Goal: Book appointment/travel/reservation

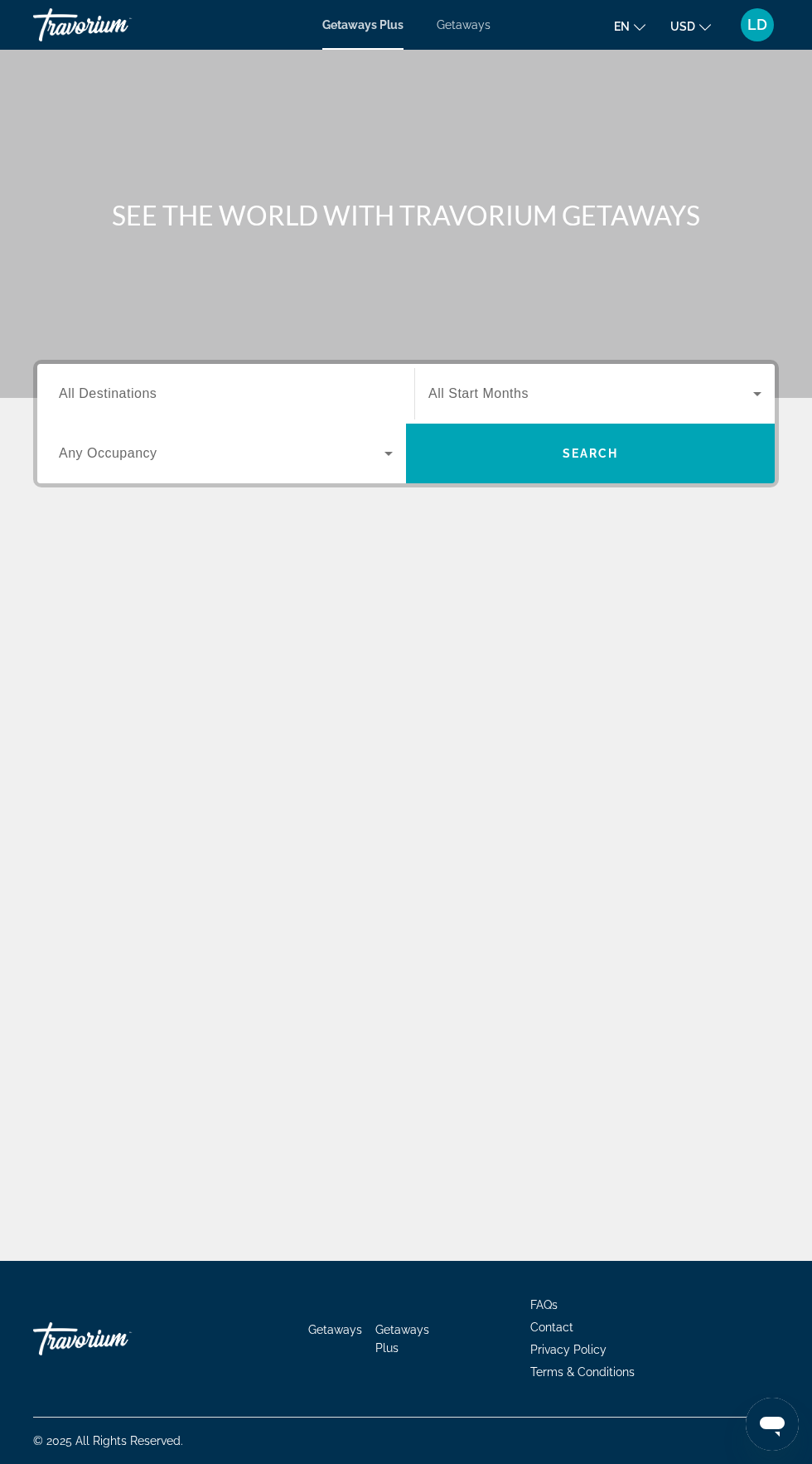
click at [137, 397] on span "All Destinations" at bounding box center [108, 393] width 98 height 14
click at [137, 397] on input "Destination All Destinations" at bounding box center [226, 395] width 334 height 20
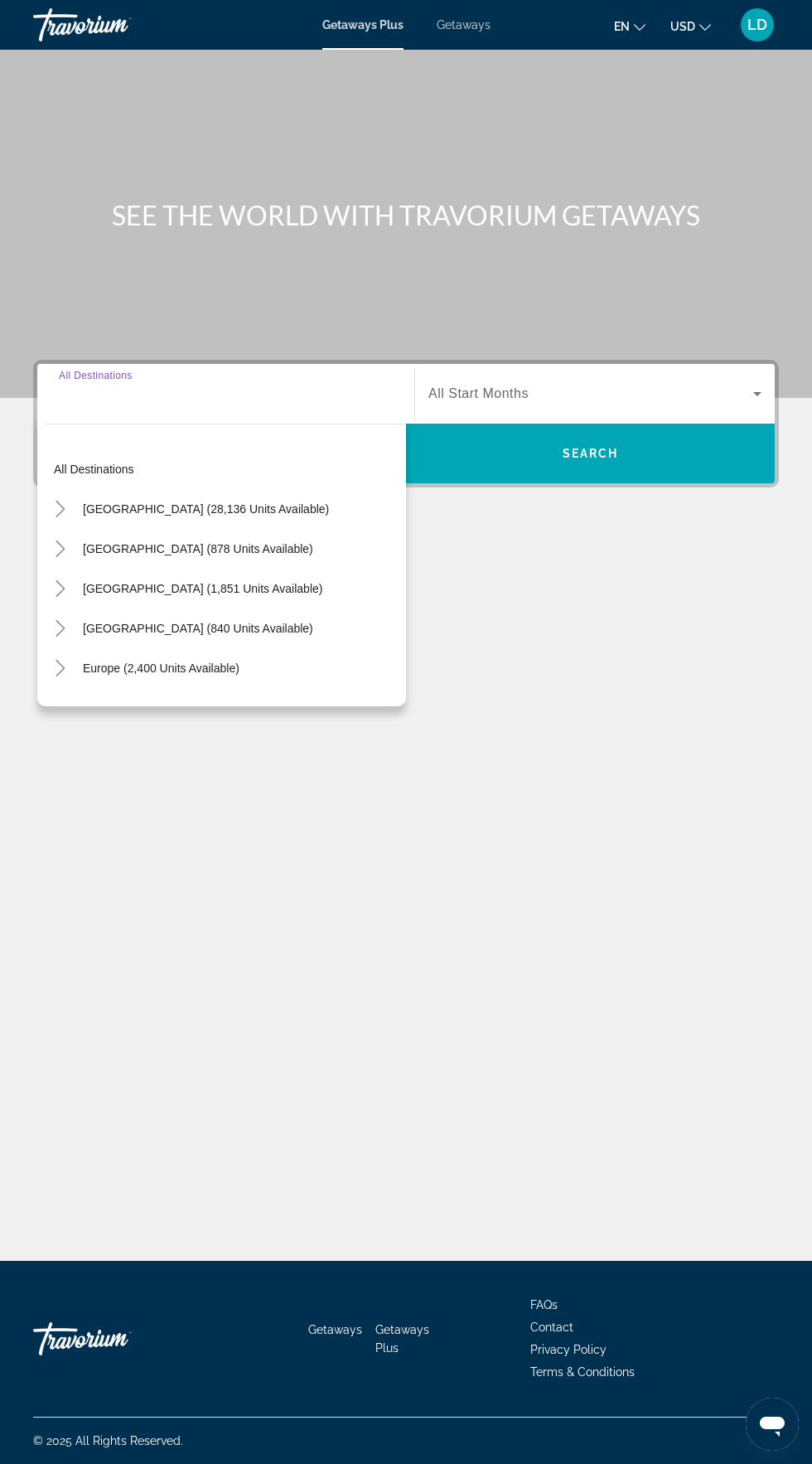
scroll to position [126, 0]
click at [289, 622] on span "[GEOGRAPHIC_DATA] (840 units available)" at bounding box center [197, 628] width 230 height 14
type input "**********"
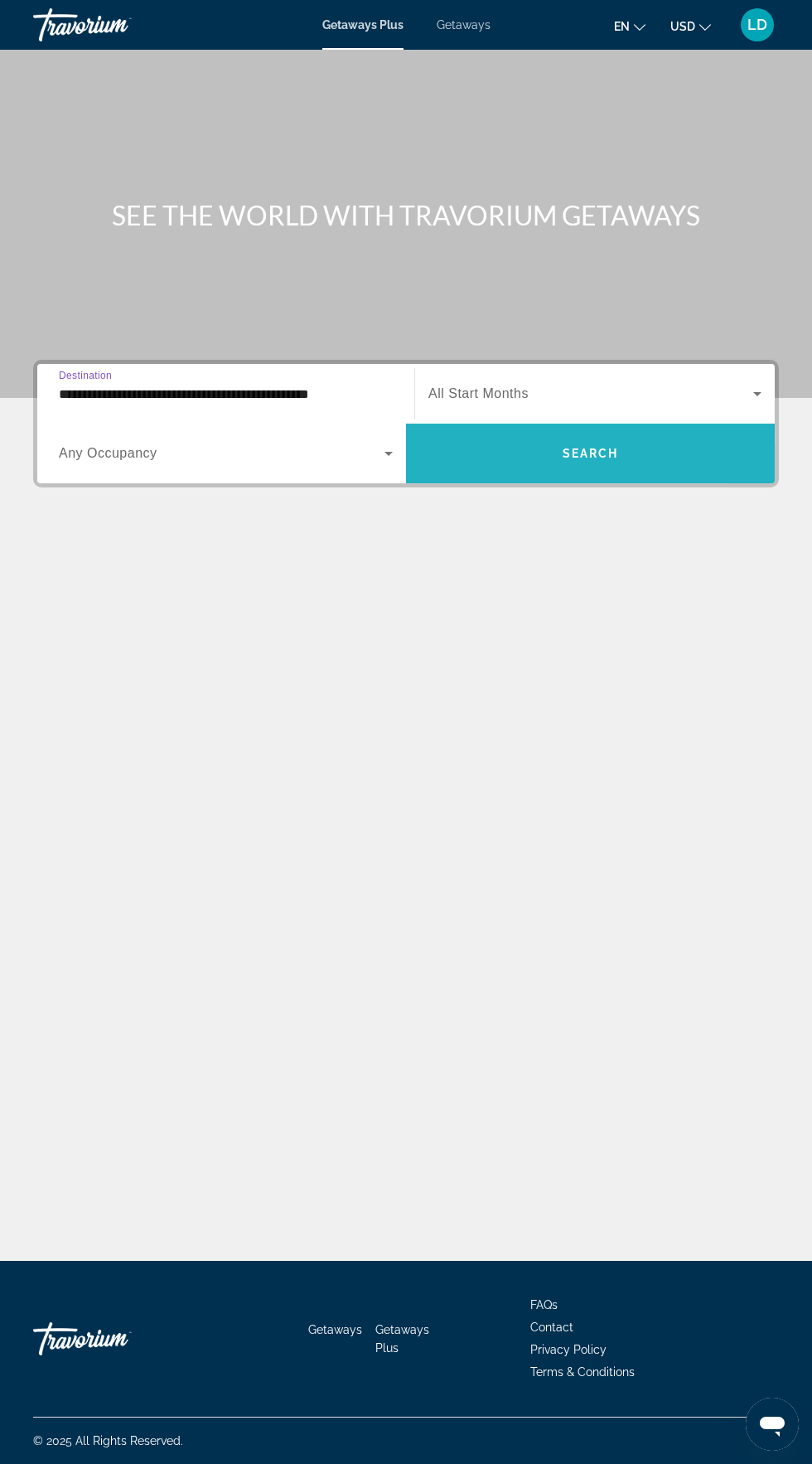
click at [543, 434] on span "Search widget" at bounding box center [591, 454] width 369 height 40
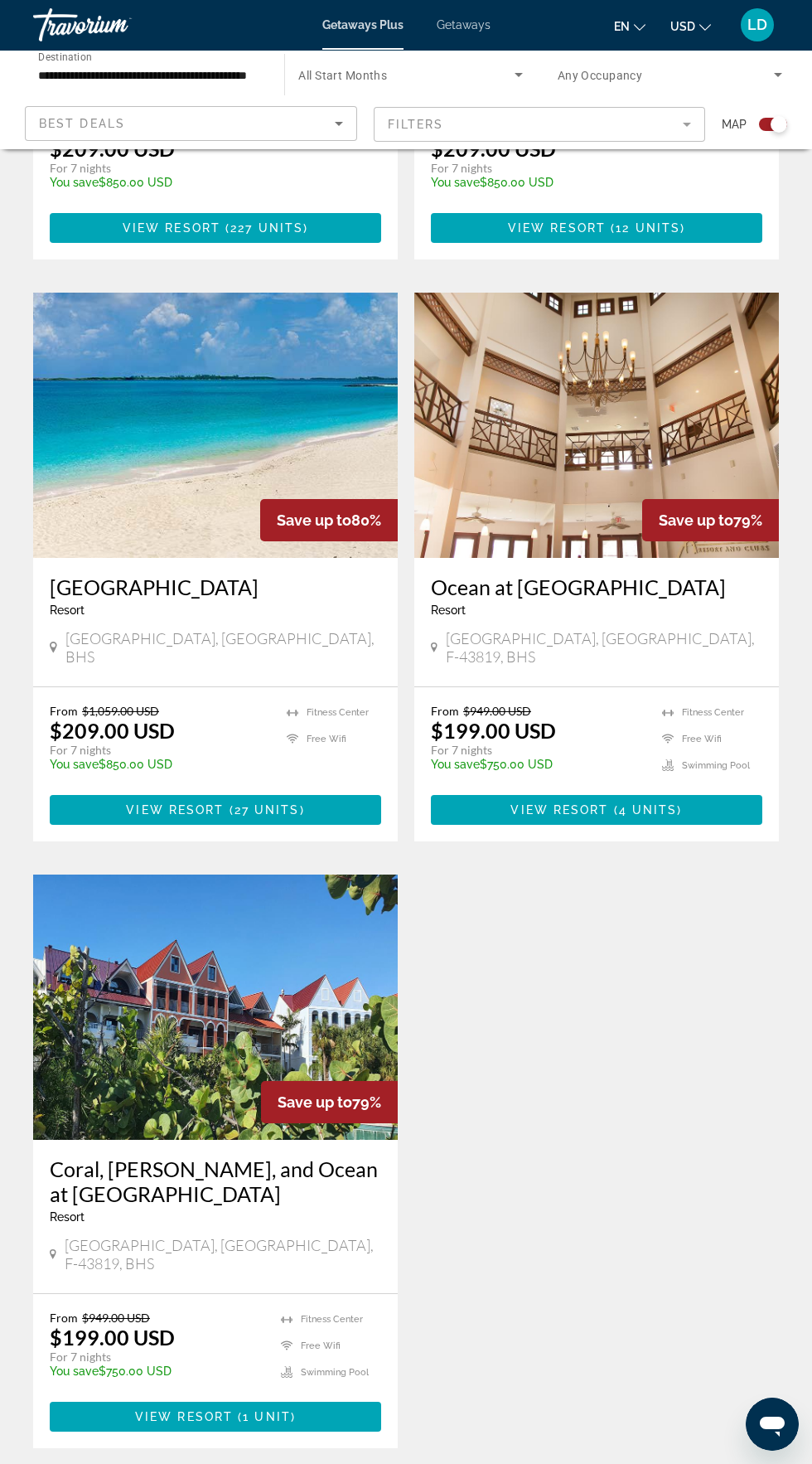
scroll to position [1513, 0]
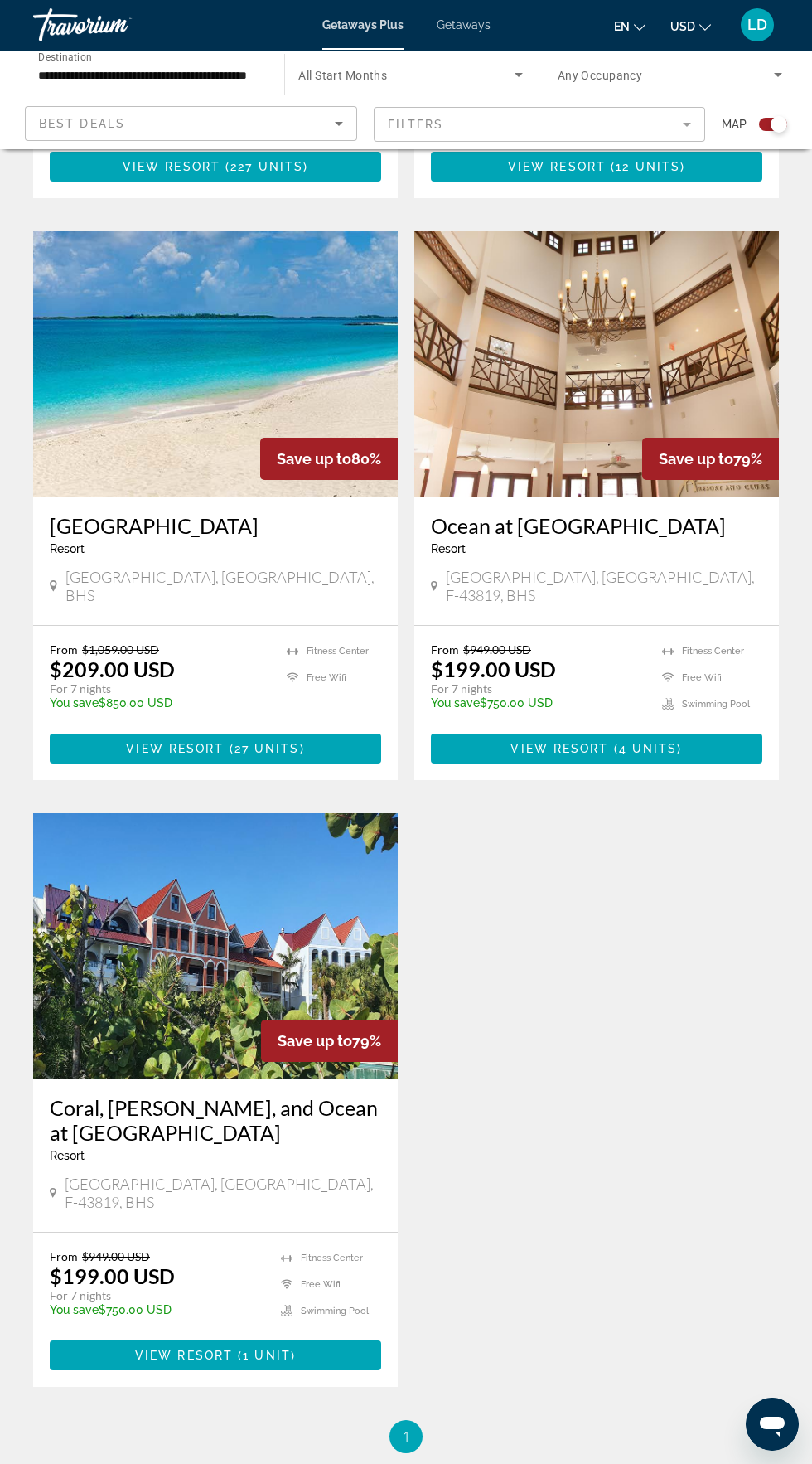
click at [293, 1019] on div "Save up to 79%" at bounding box center [329, 1040] width 136 height 42
click at [279, 839] on img "Main content" at bounding box center [215, 946] width 365 height 266
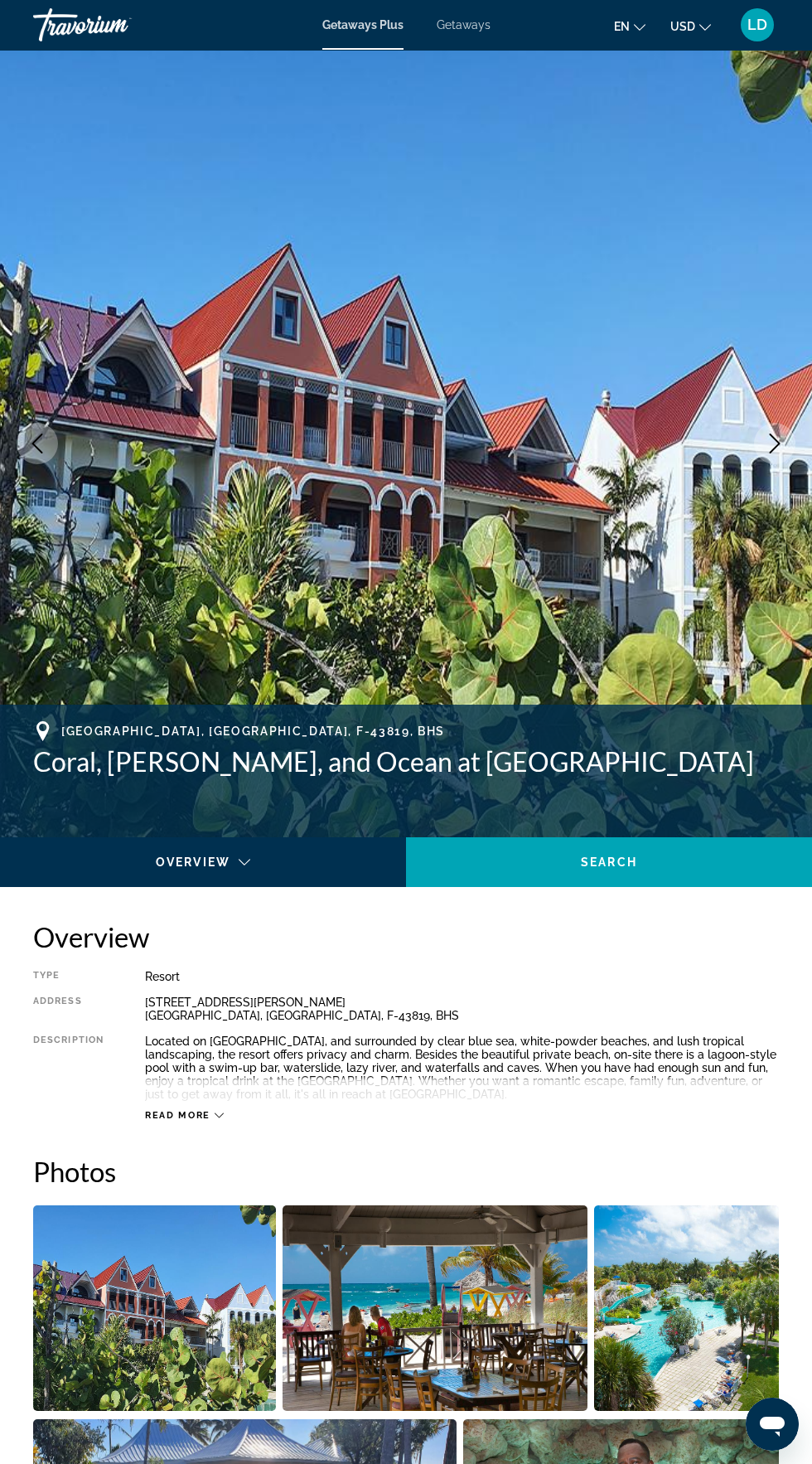
click at [478, 24] on span "Getaways" at bounding box center [463, 25] width 54 height 14
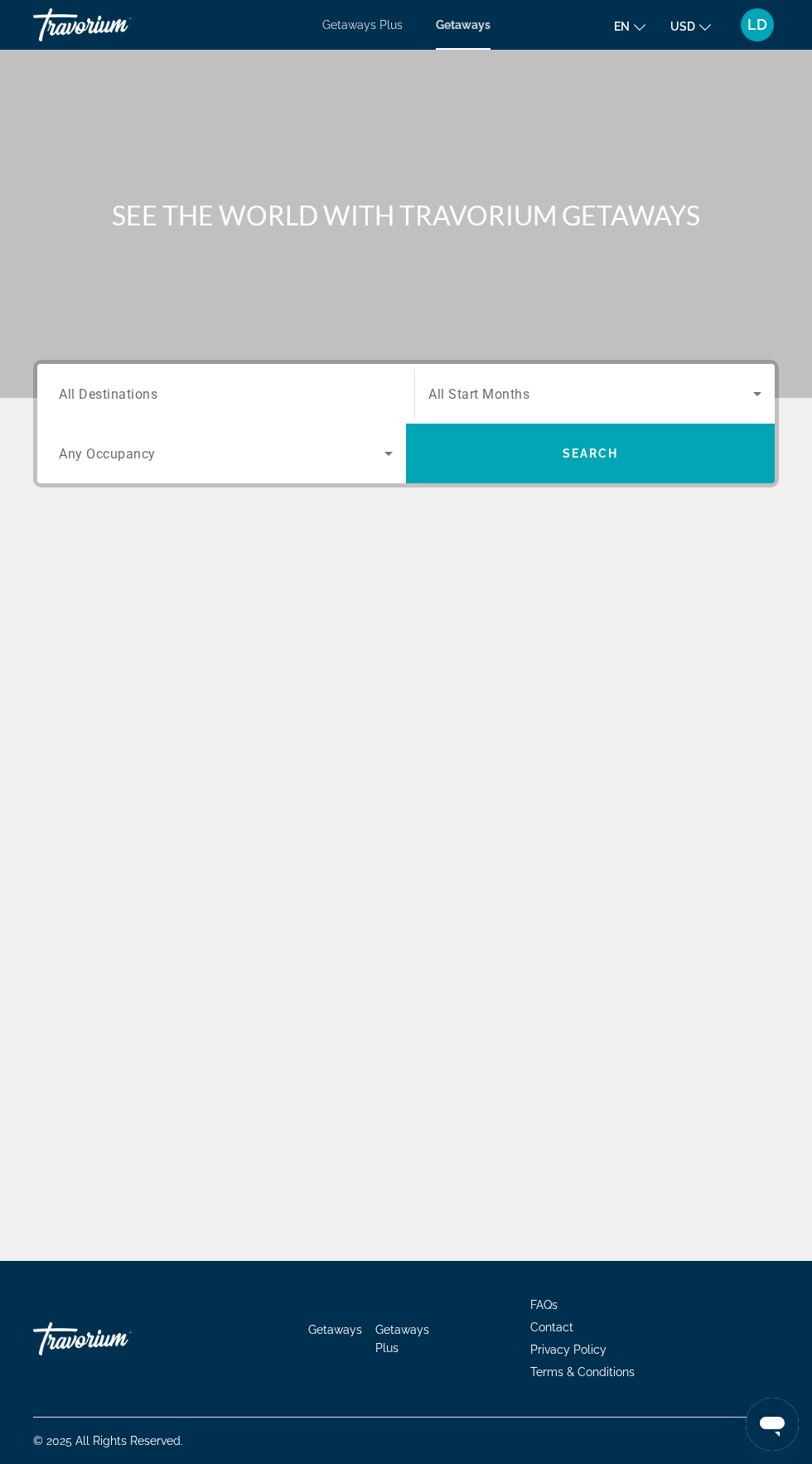
click at [161, 456] on span "Search widget" at bounding box center [222, 454] width 326 height 20
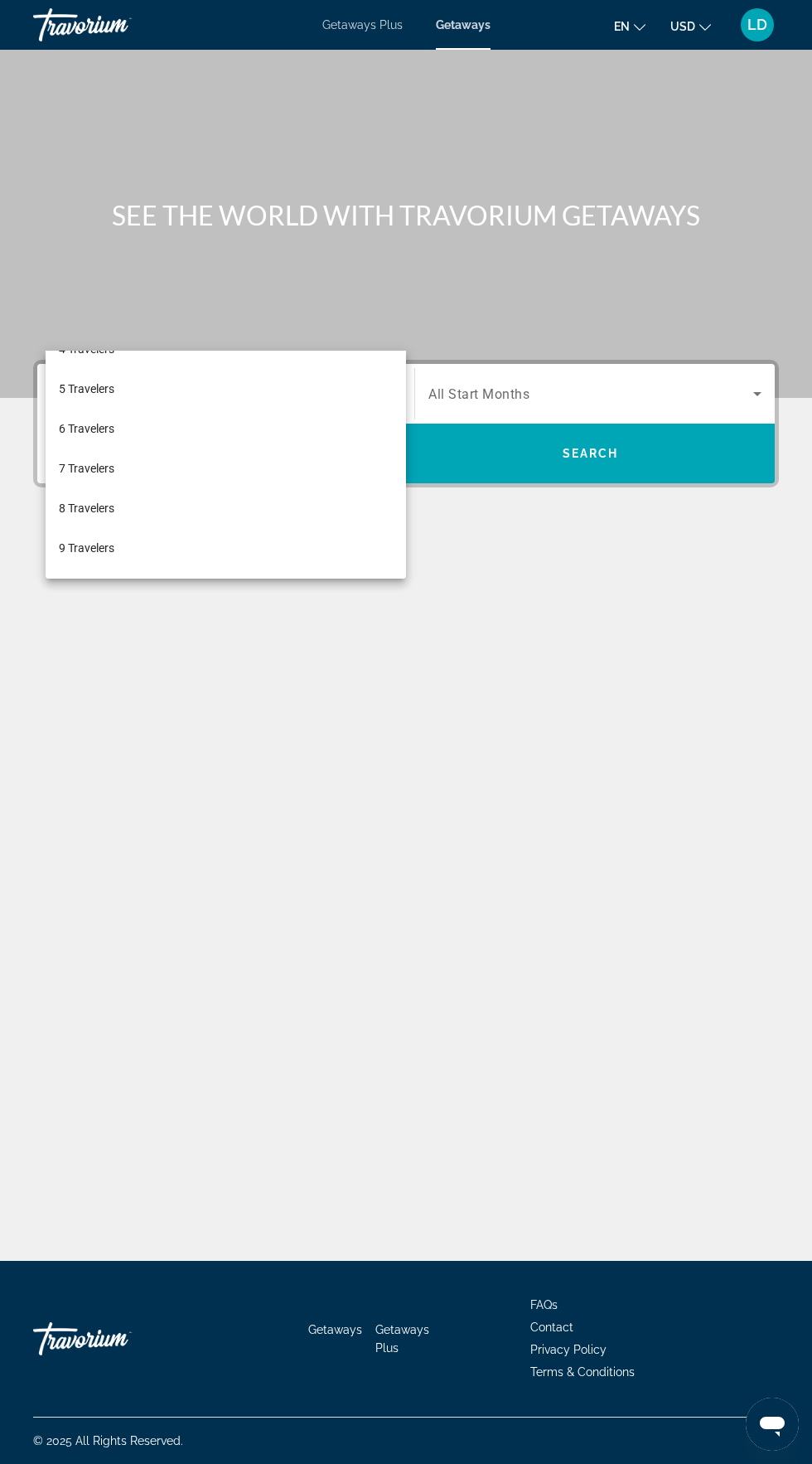
scroll to position [183, 0]
click at [125, 558] on mat-option "10 Travelers" at bounding box center [226, 552] width 361 height 40
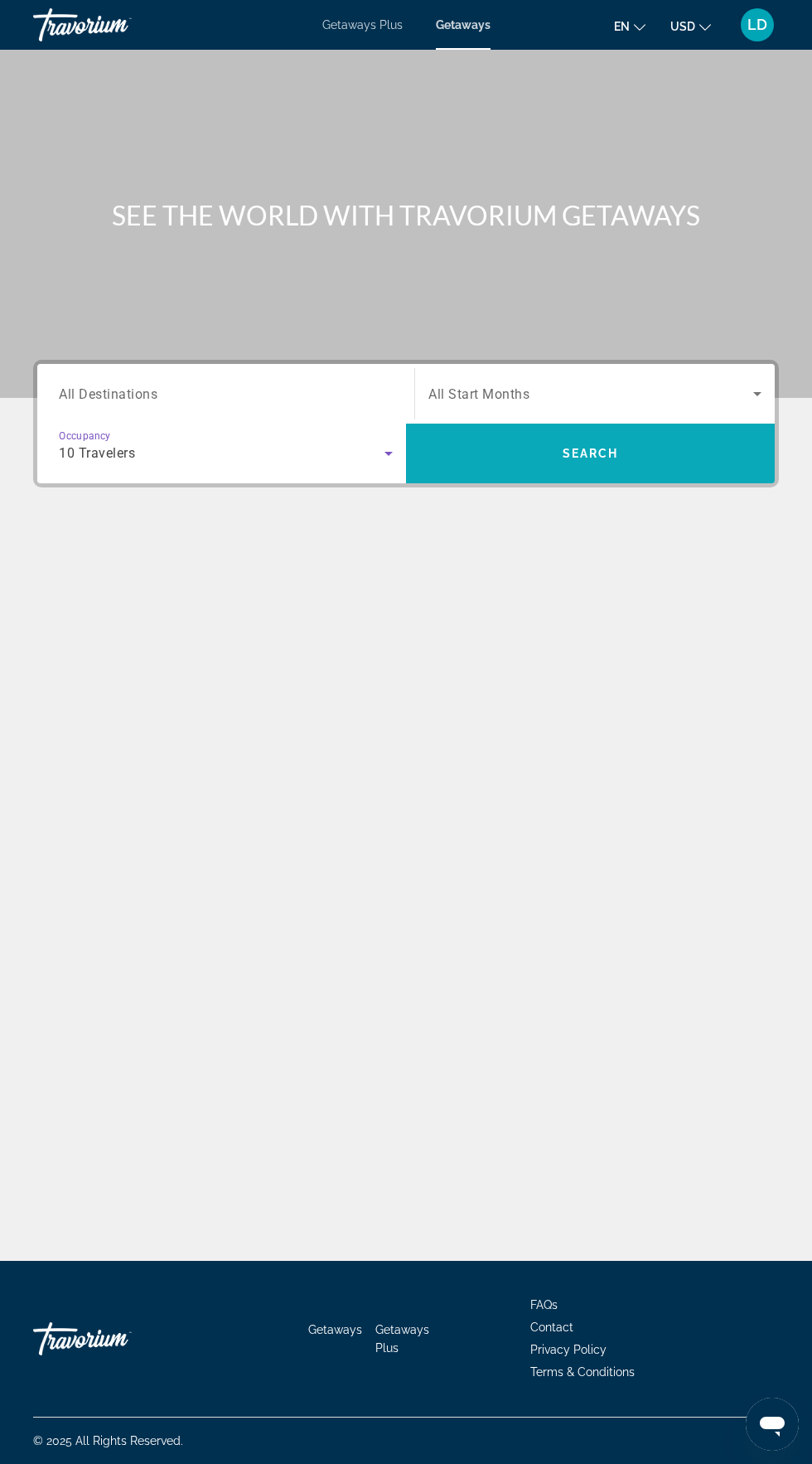
click at [596, 446] on span "Search" at bounding box center [591, 453] width 56 height 14
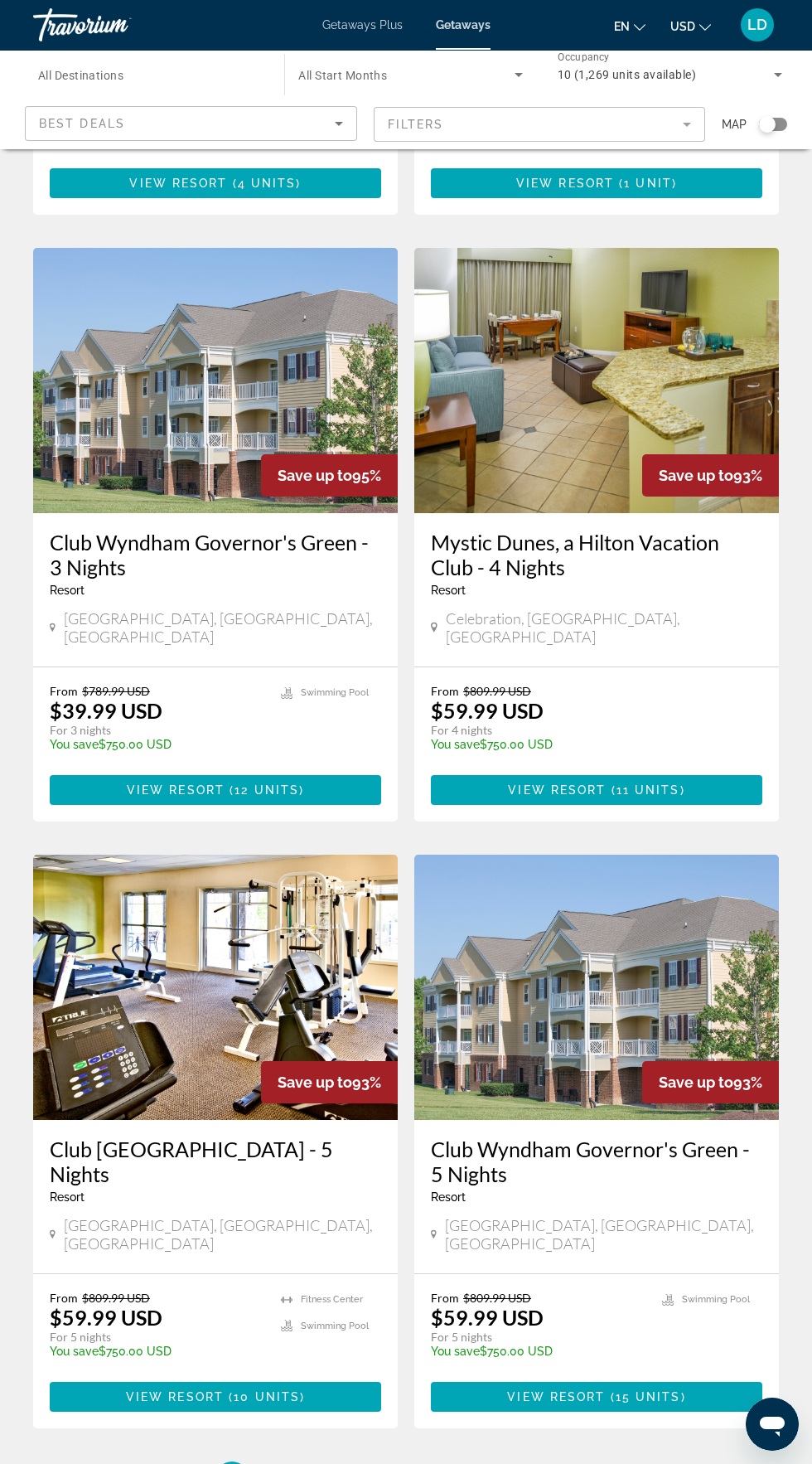
scroll to position [2417, 0]
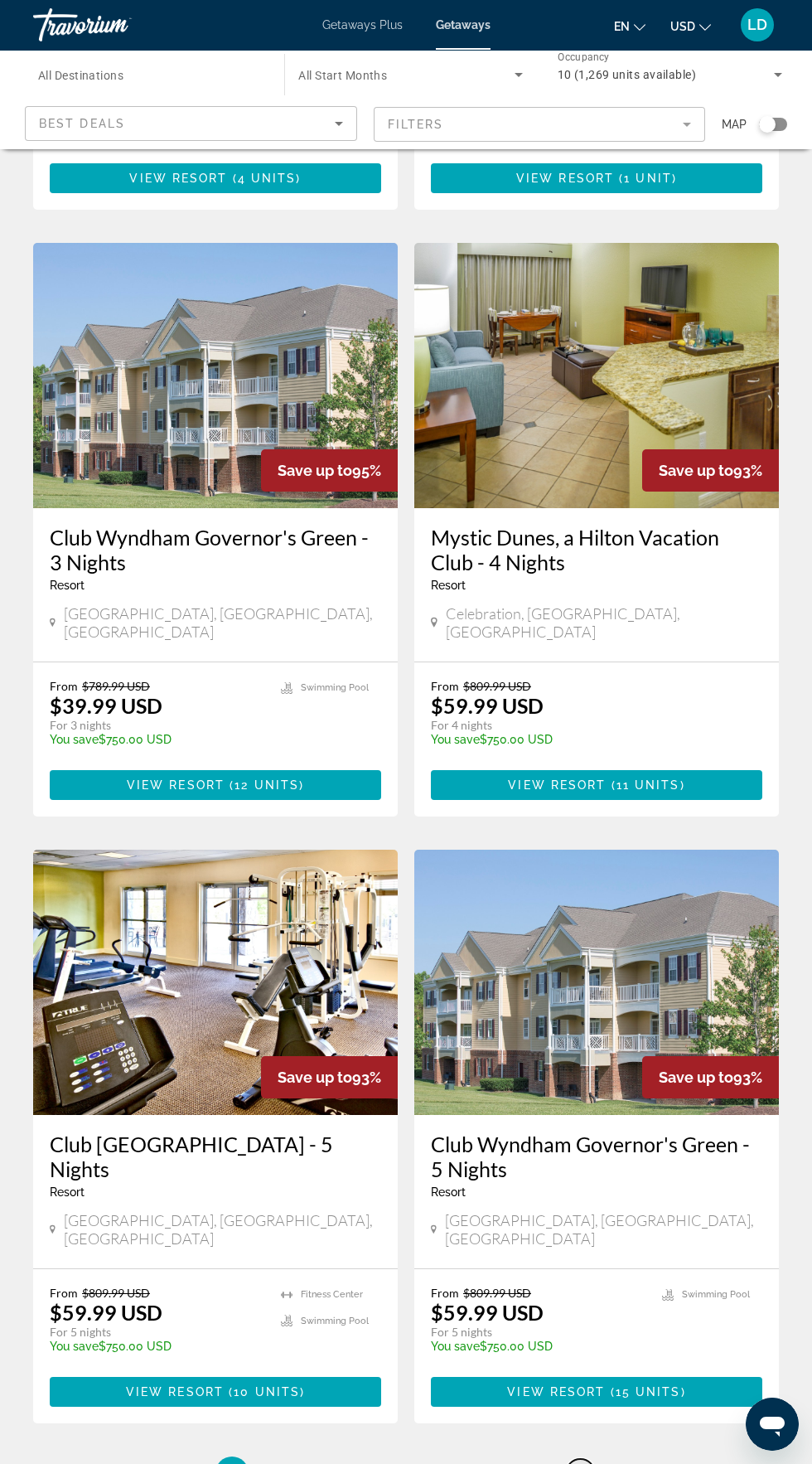
click at [580, 1463] on span "8" at bounding box center [580, 1473] width 8 height 18
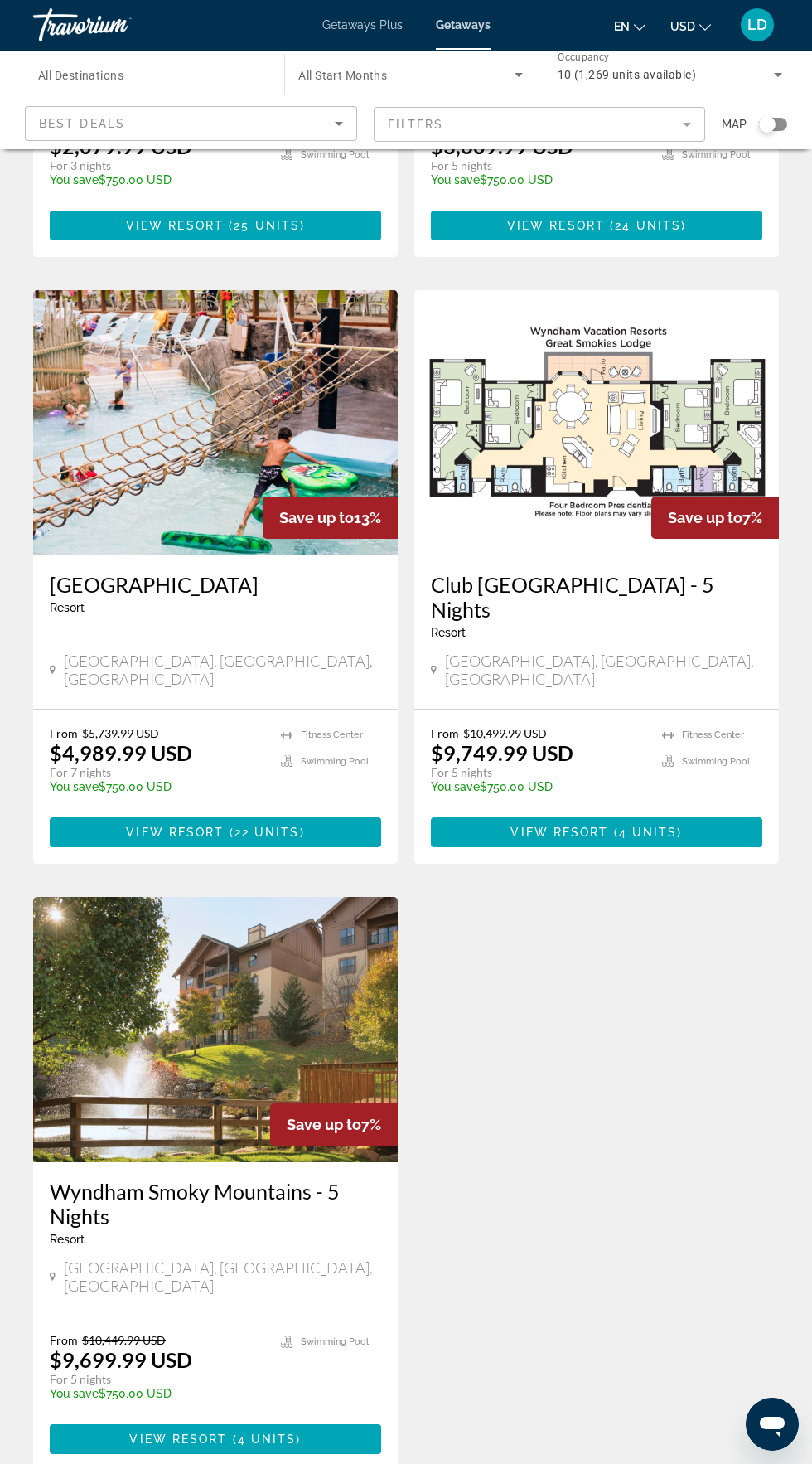
scroll to position [1142, 0]
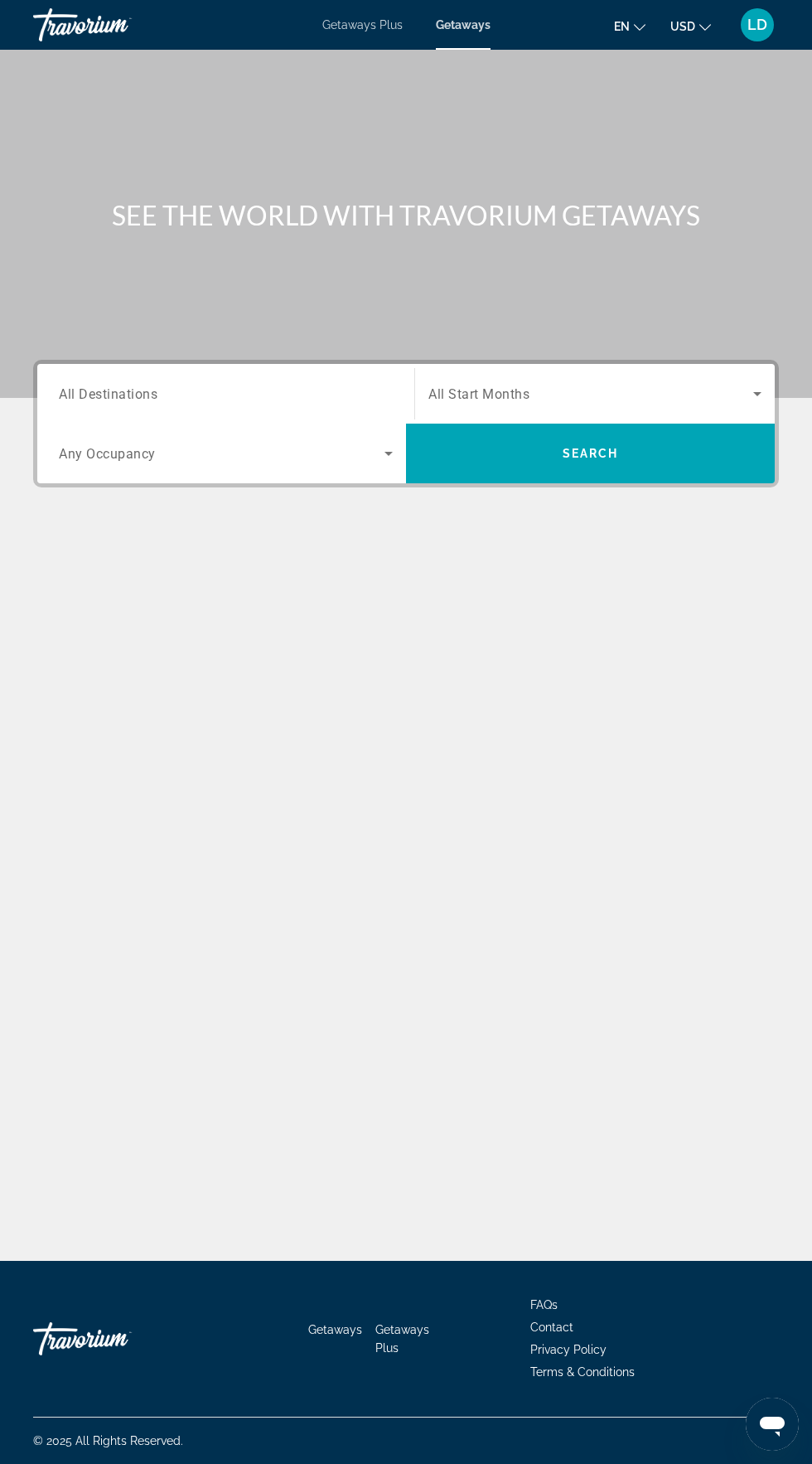
click at [505, 392] on span "All Start Months" at bounding box center [478, 394] width 101 height 15
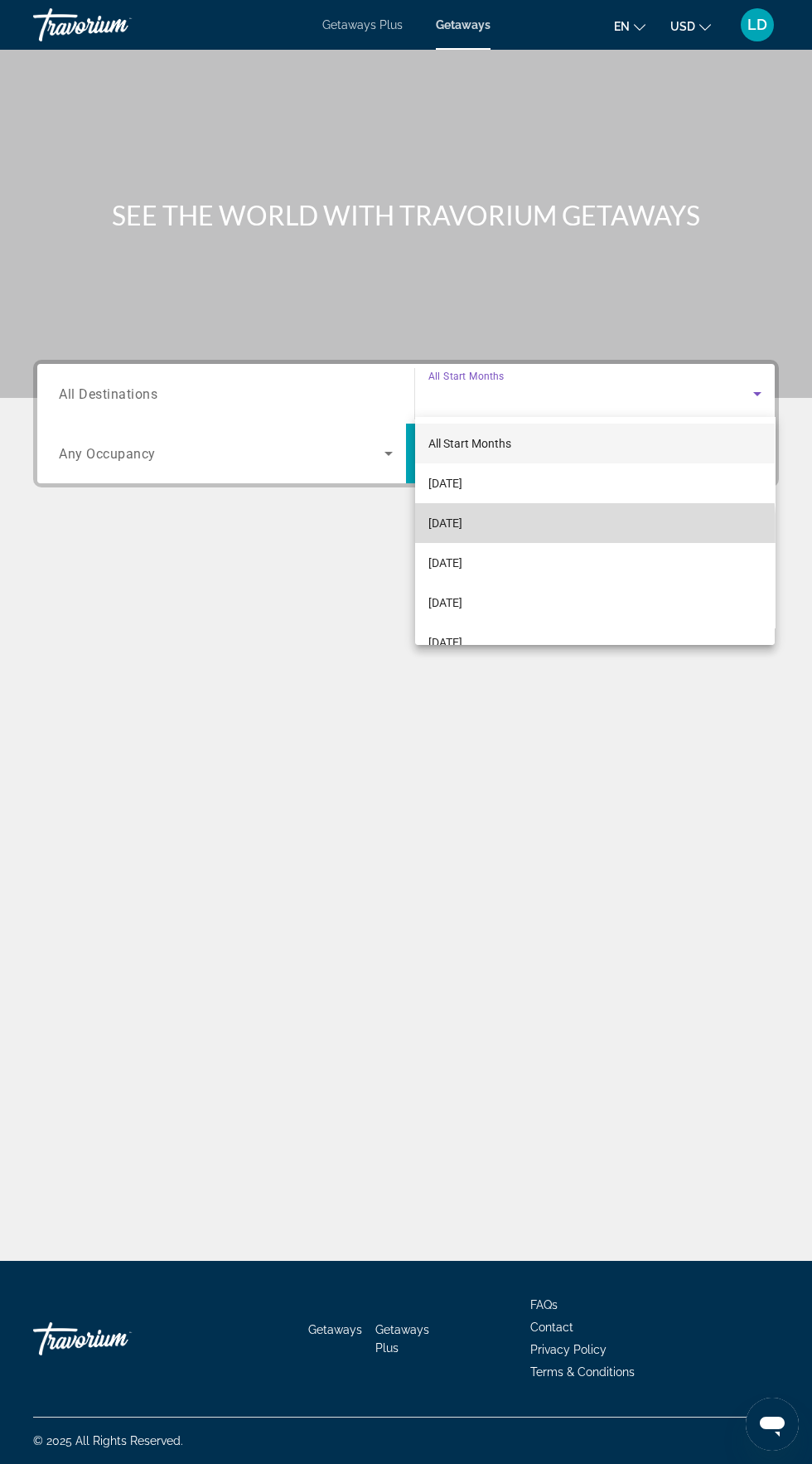
click at [463, 523] on span "[DATE]" at bounding box center [445, 523] width 34 height 20
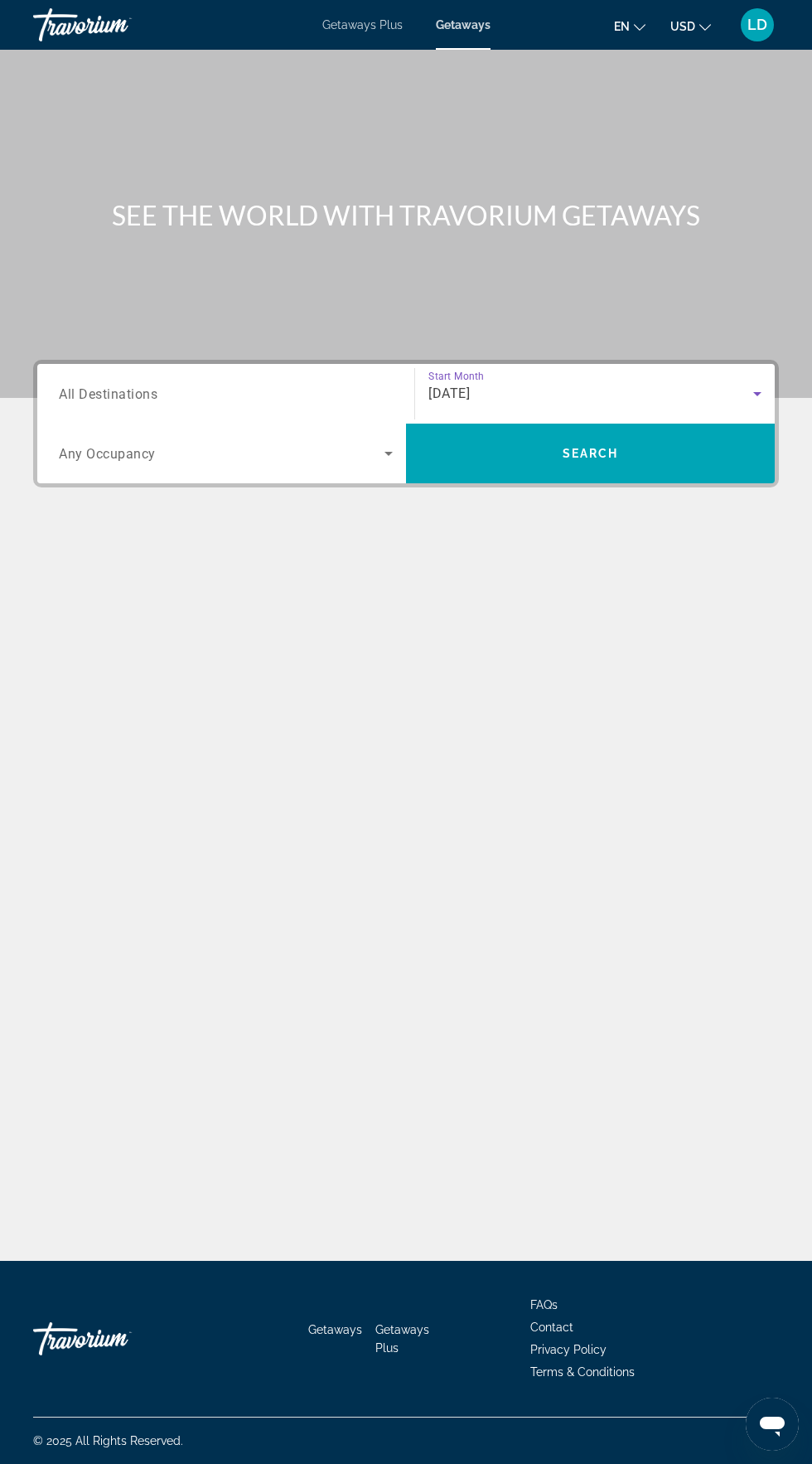
click at [144, 452] on span "Any Occupancy" at bounding box center [107, 454] width 97 height 15
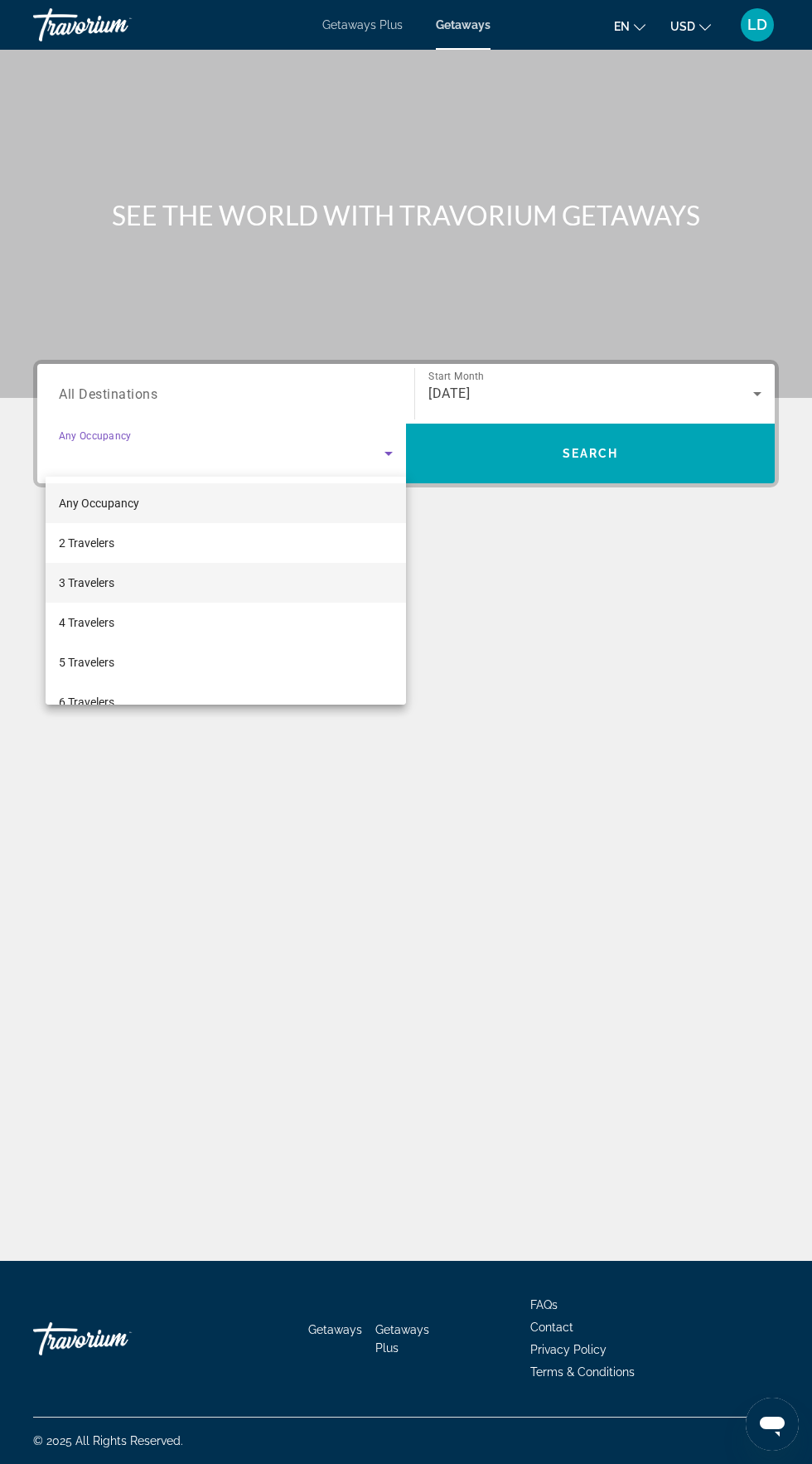
click at [126, 595] on mat-option "3 Travelers" at bounding box center [226, 583] width 361 height 40
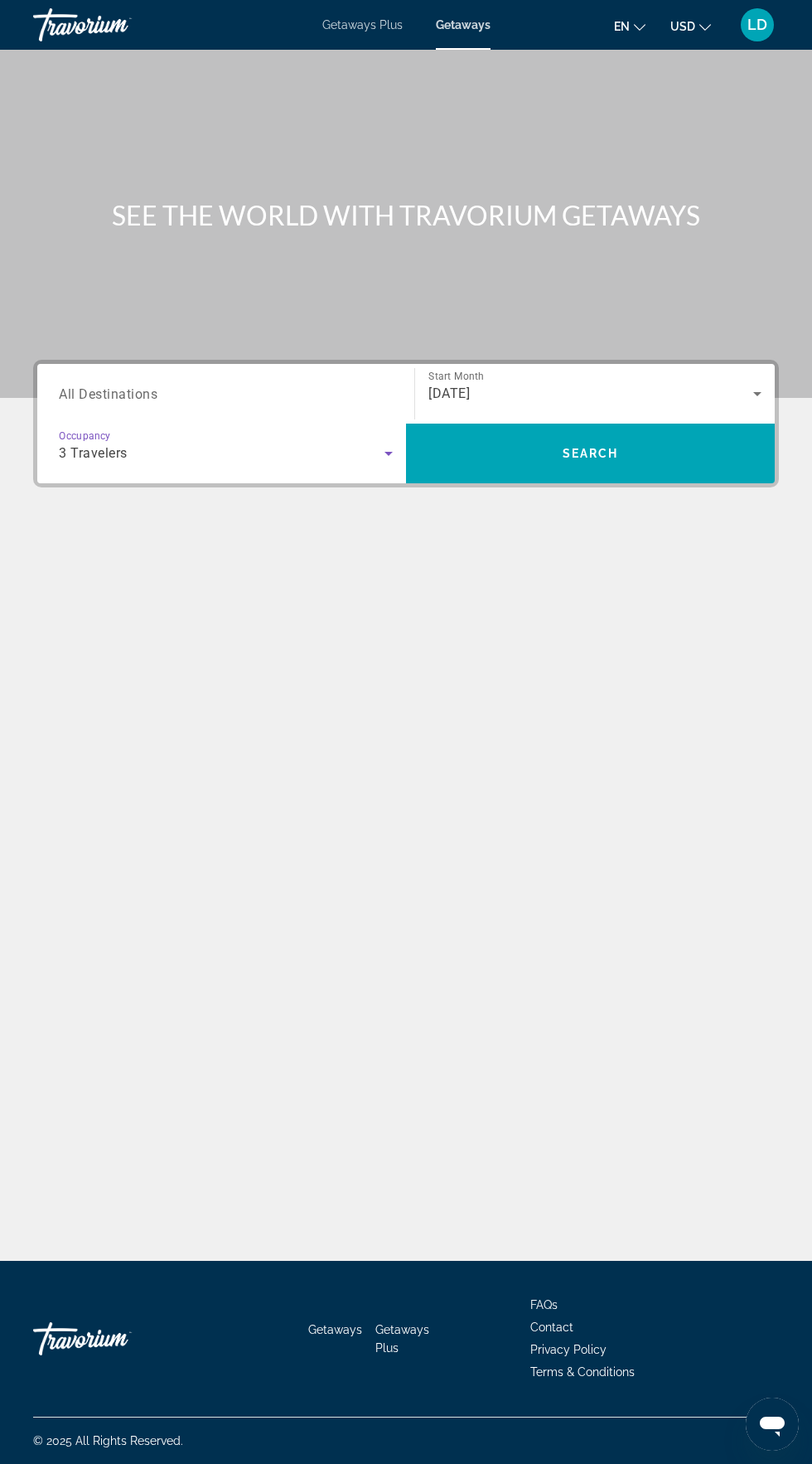
click at [164, 396] on input "Destination All Destinations" at bounding box center [226, 395] width 334 height 20
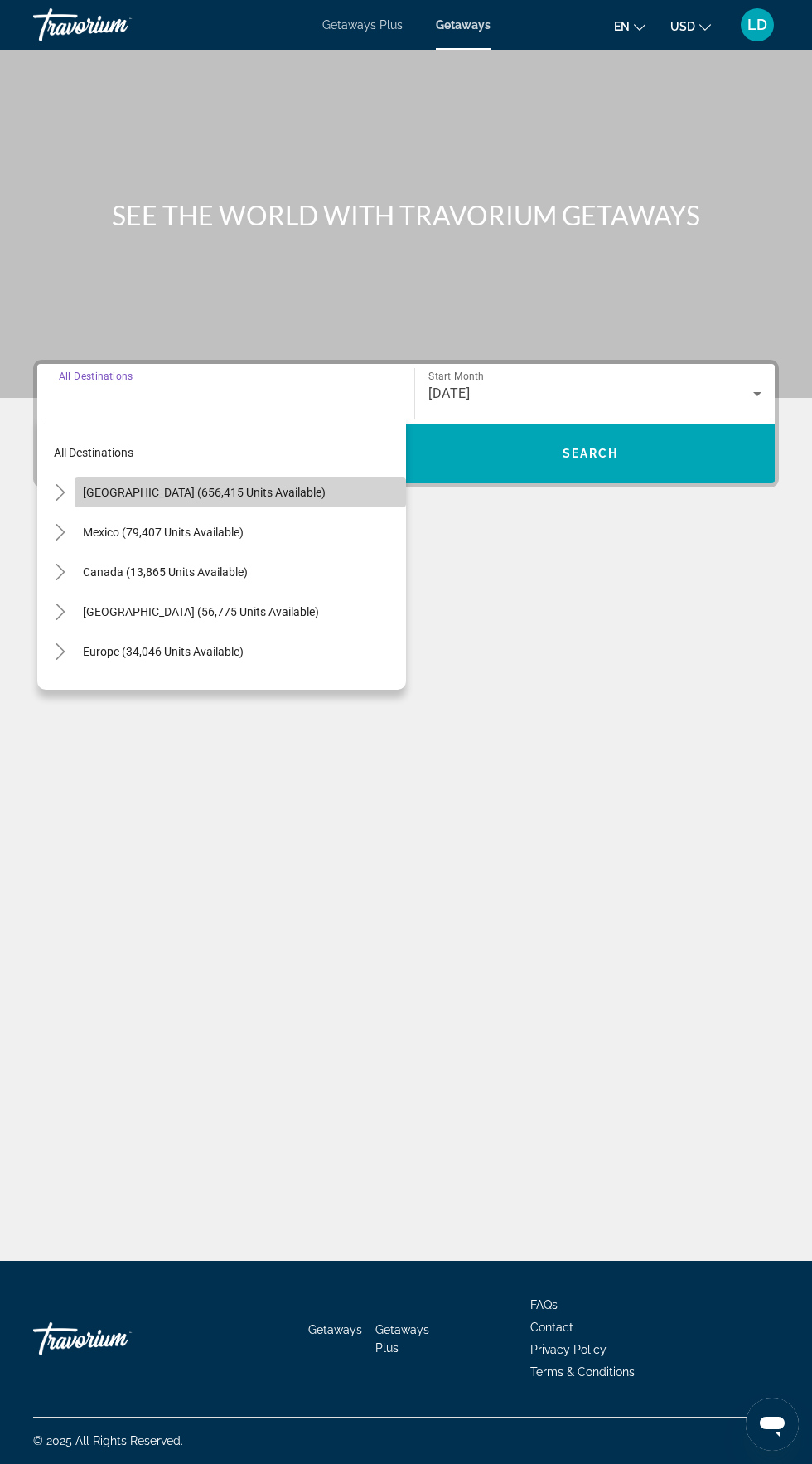
click at [183, 492] on span "[GEOGRAPHIC_DATA] (656,415 units available)" at bounding box center [204, 492] width 243 height 14
type input "**********"
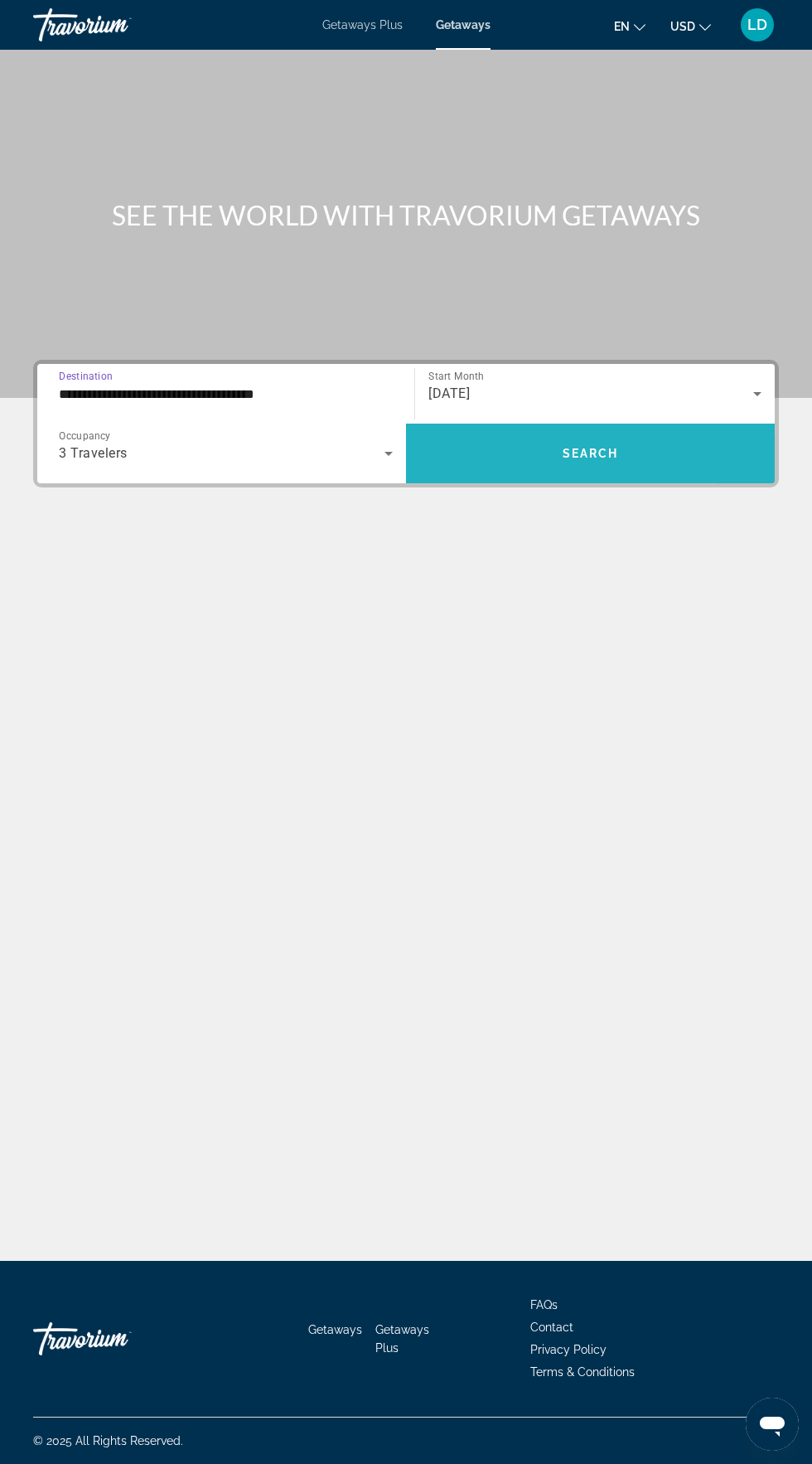
click at [536, 466] on span "Search widget" at bounding box center [591, 454] width 369 height 40
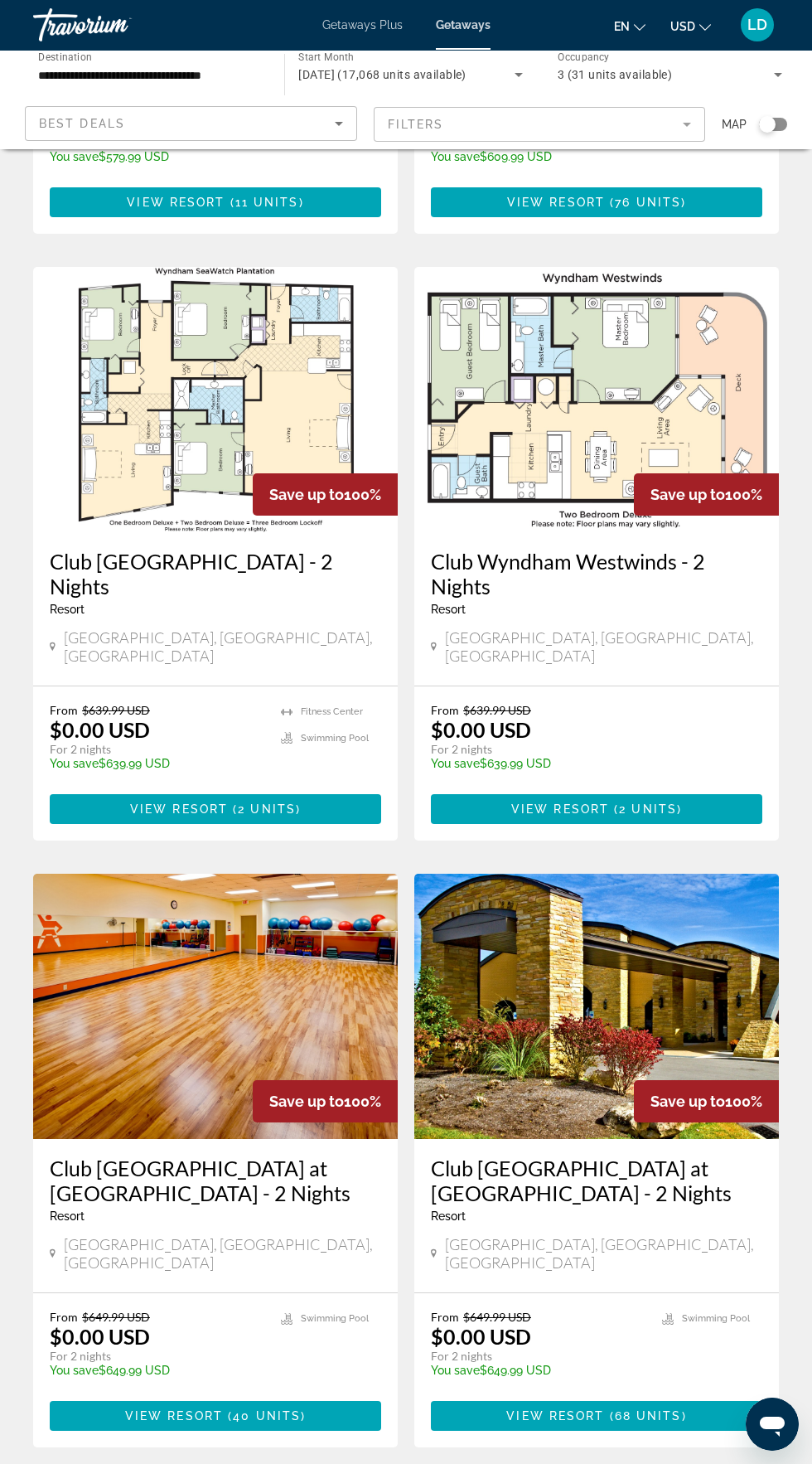
scroll to position [2392, 0]
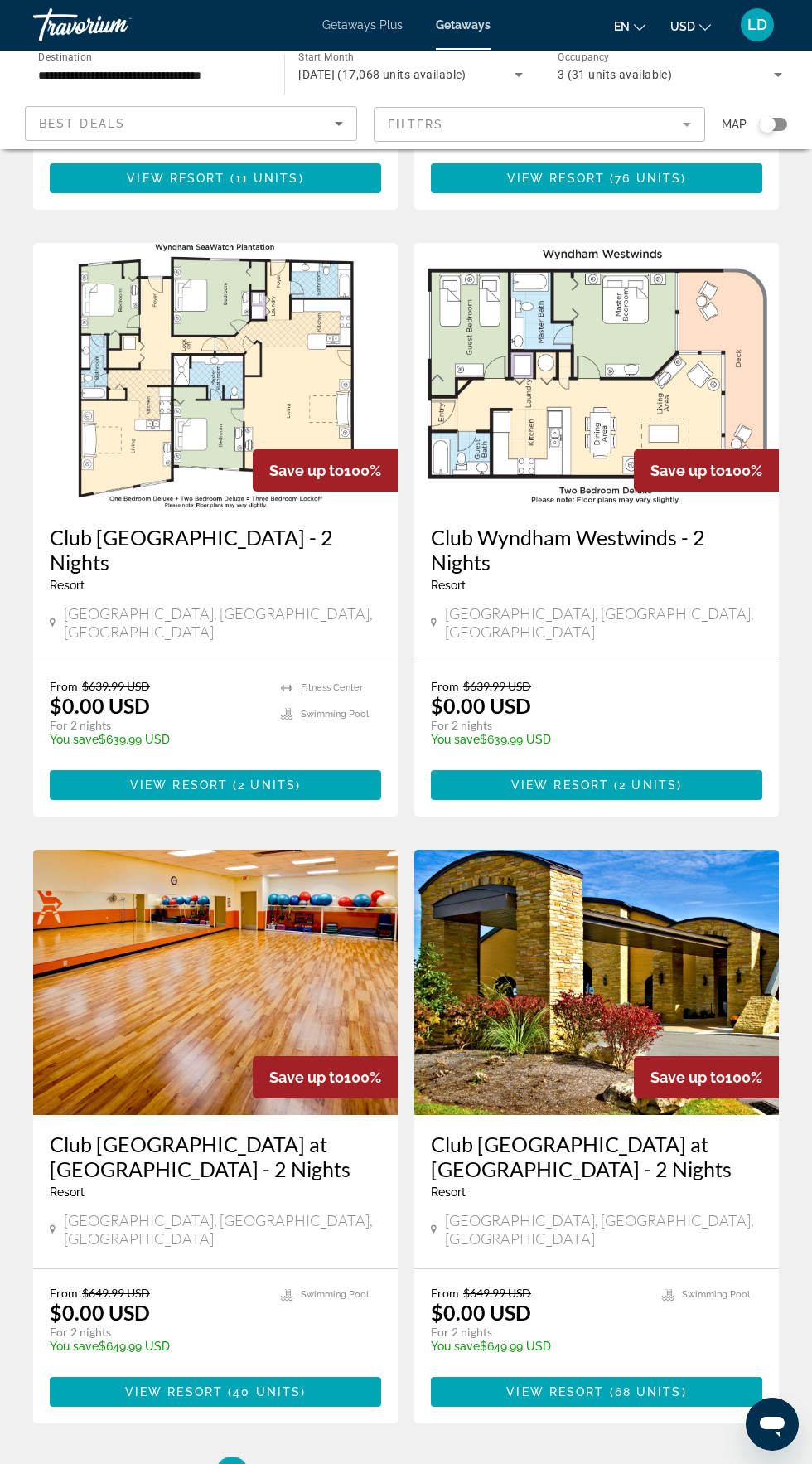
click at [624, 1457] on ul "1 / 88 You're on page 1 page 2 page 3 page 4 page 5 page ... page 88" at bounding box center [406, 1473] width 747 height 33
click at [593, 1459] on link "page 88" at bounding box center [581, 1474] width 29 height 29
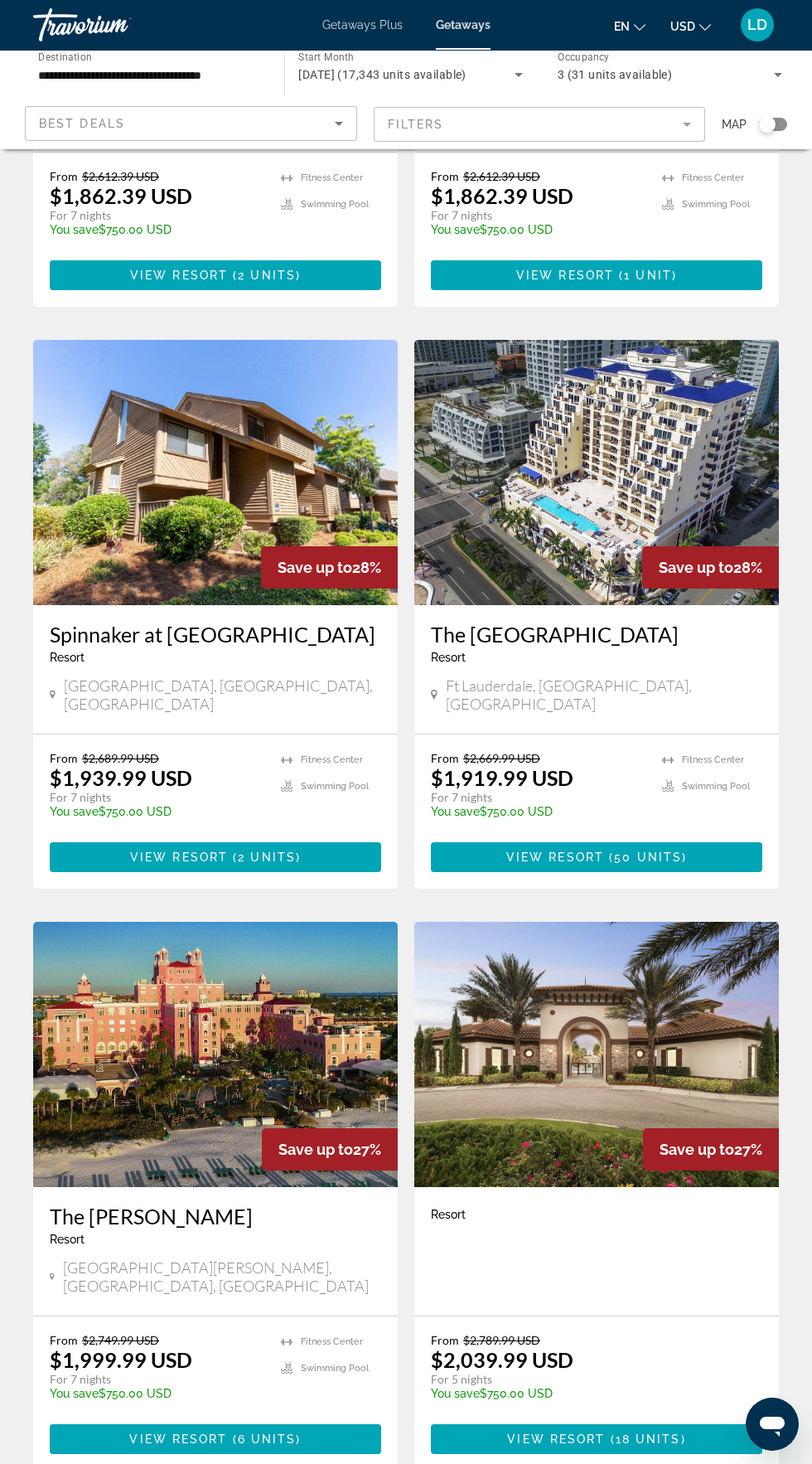
scroll to position [2317, 0]
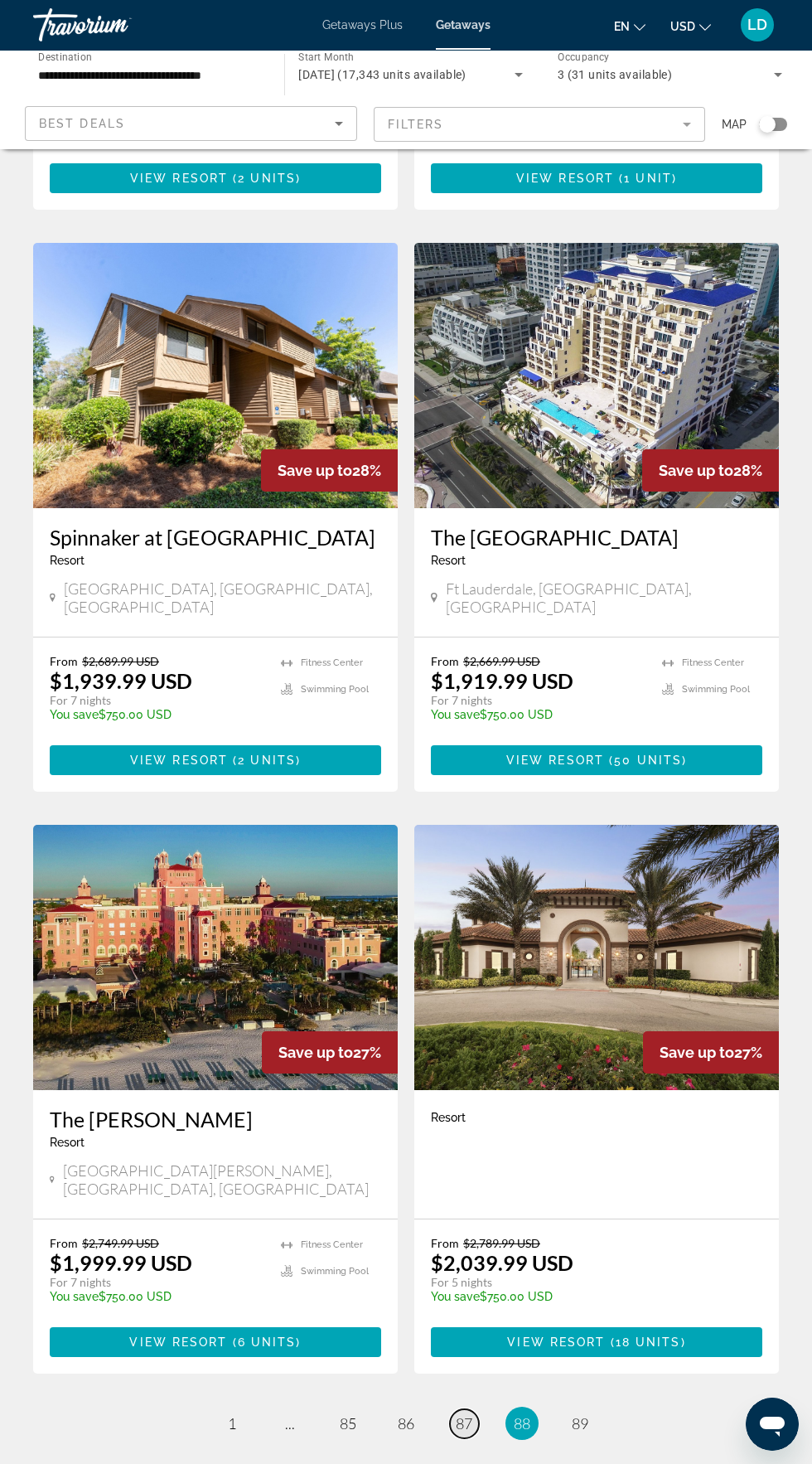
click at [465, 1414] on span "87" at bounding box center [464, 1423] width 16 height 18
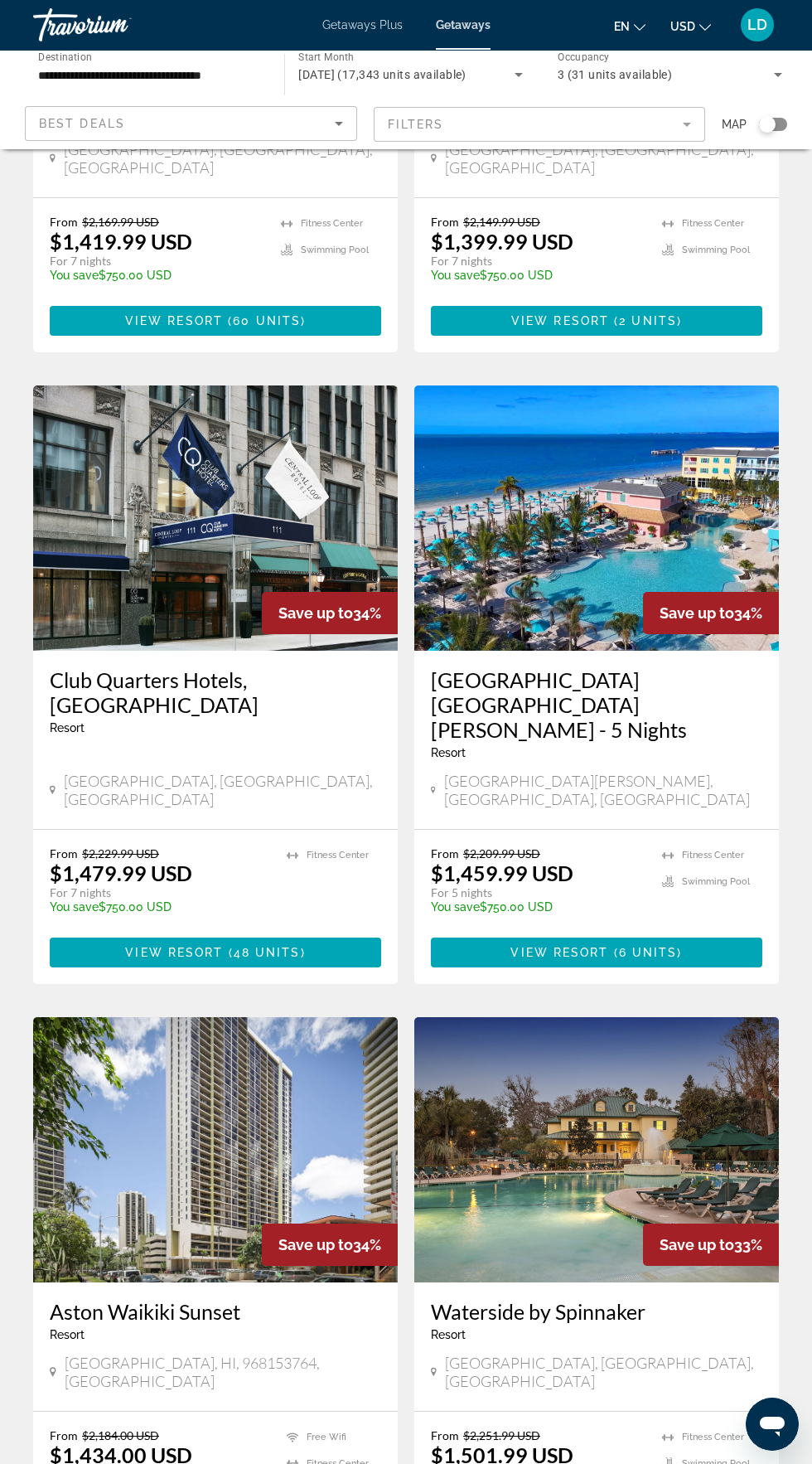
scroll to position [2342, 0]
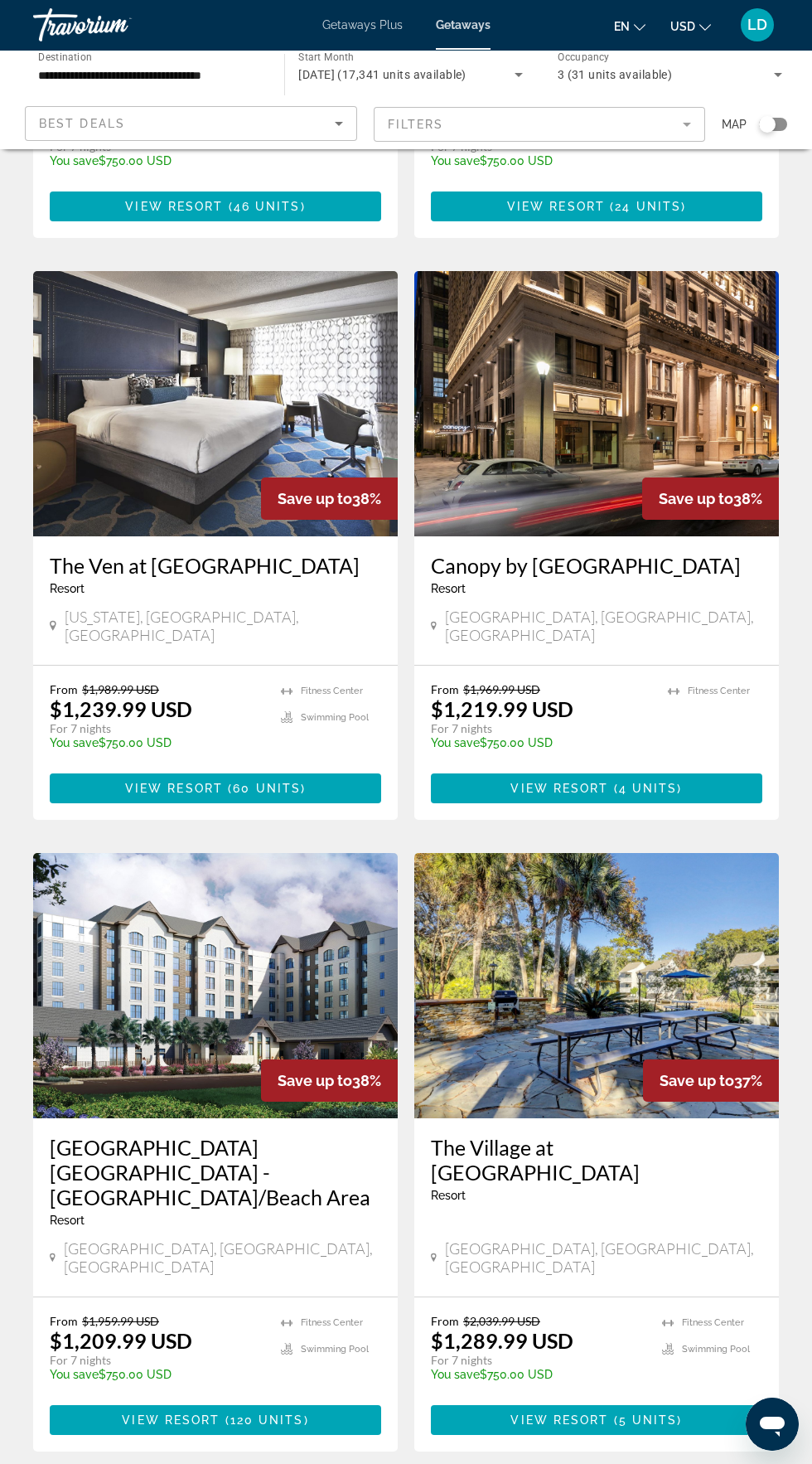
scroll to position [1101, 0]
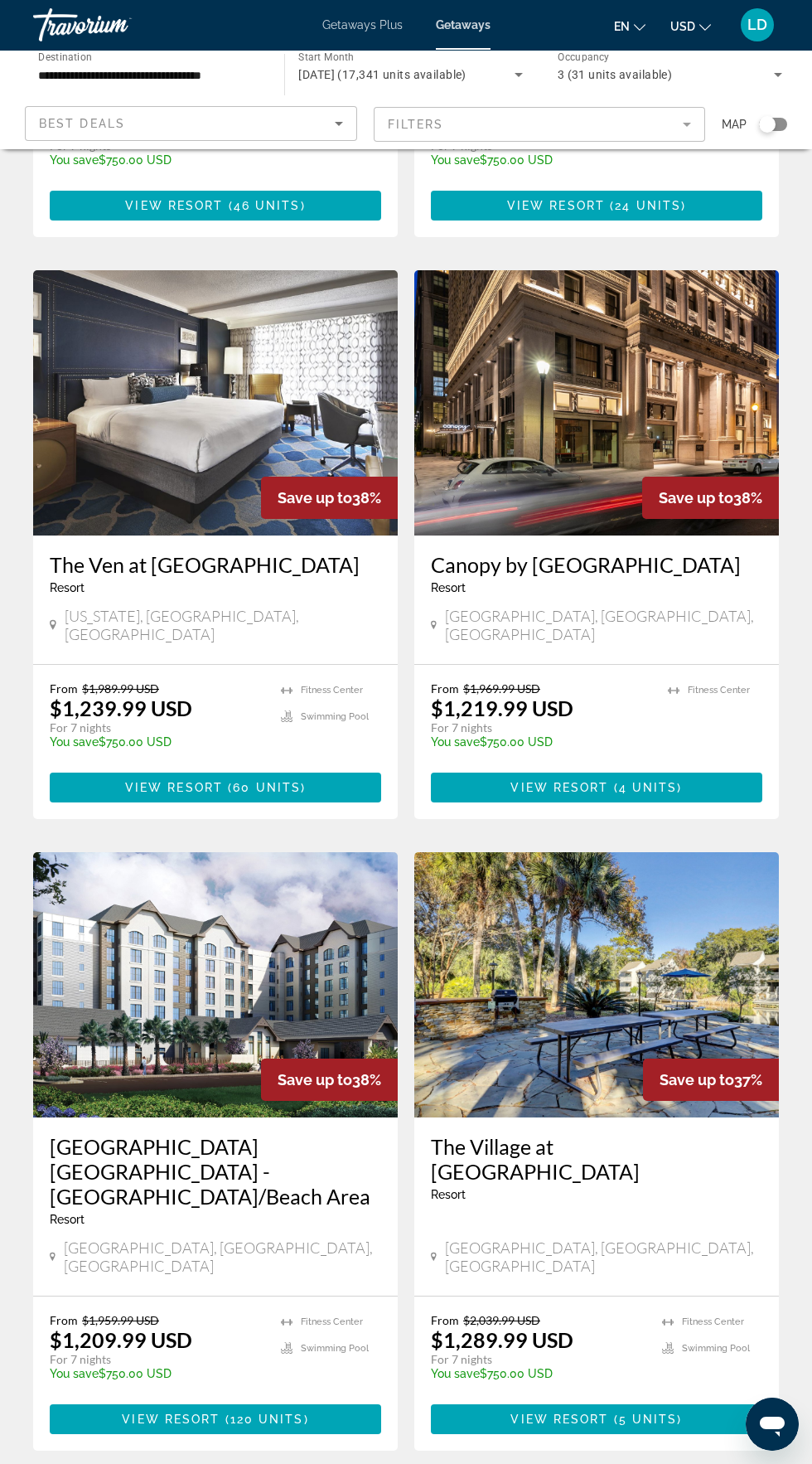
click at [586, 948] on img "Main content" at bounding box center [596, 985] width 365 height 266
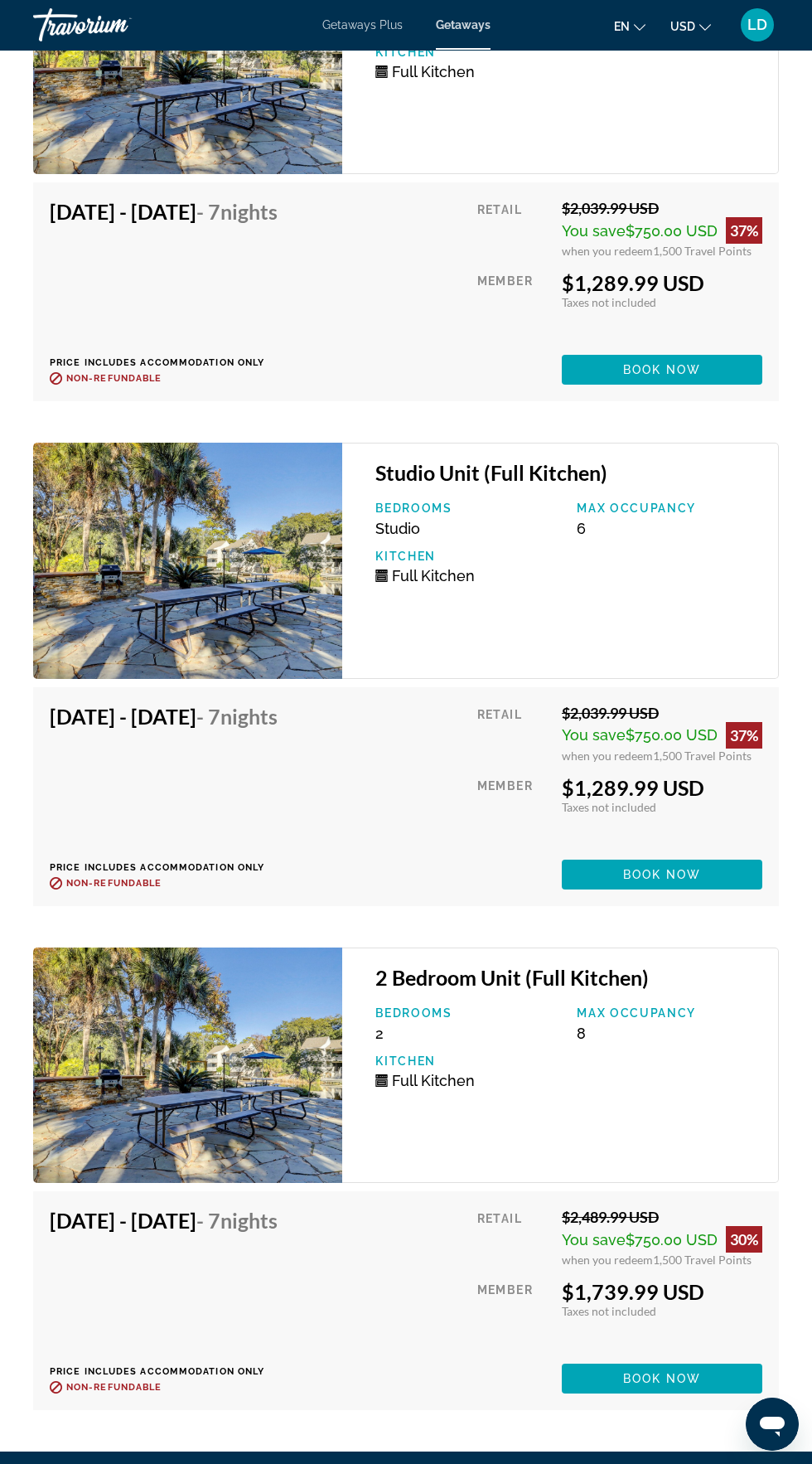
scroll to position [4006, 0]
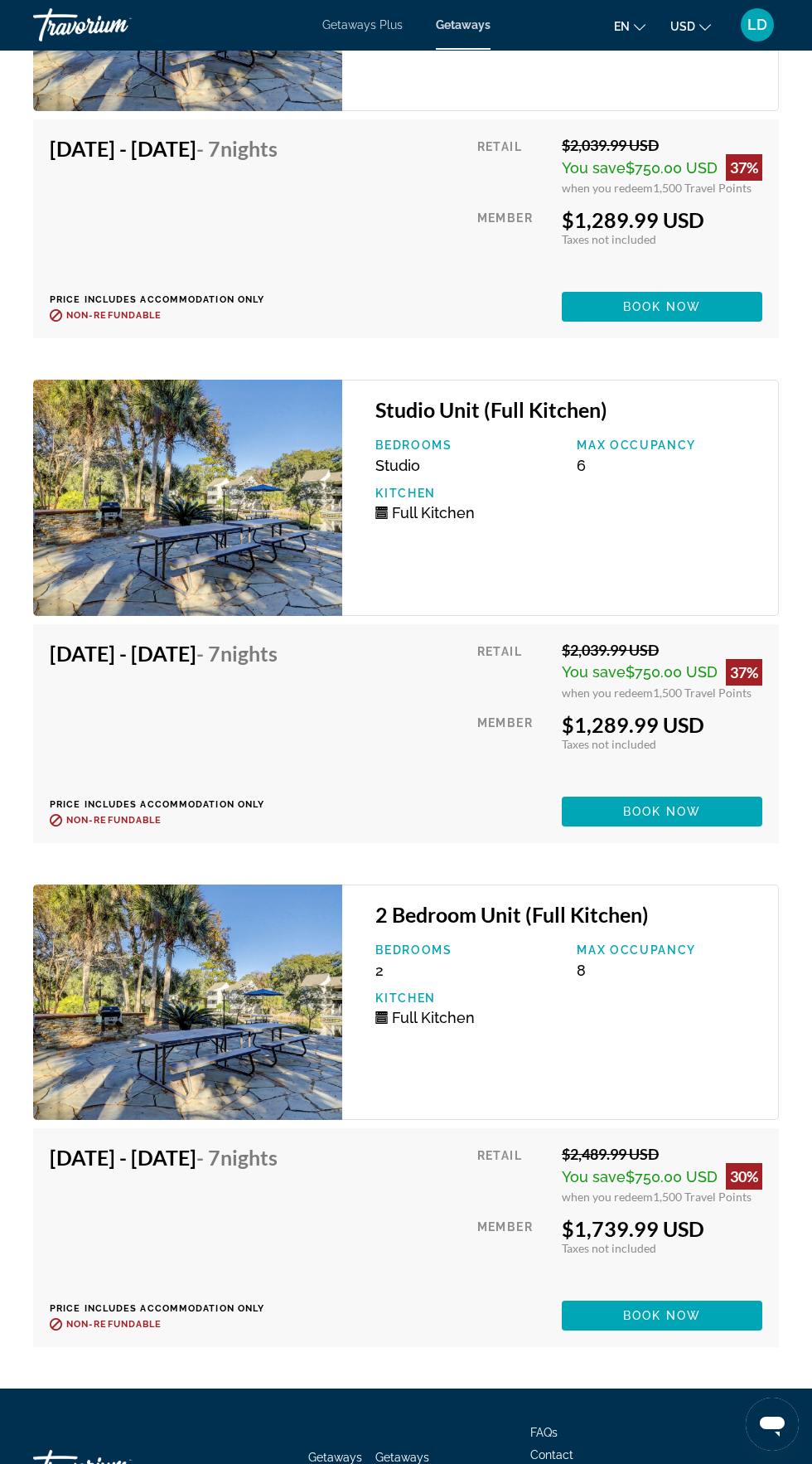
click at [254, 994] on img "Main content" at bounding box center [187, 1003] width 309 height 236
click at [231, 967] on img "Main content" at bounding box center [187, 1003] width 309 height 236
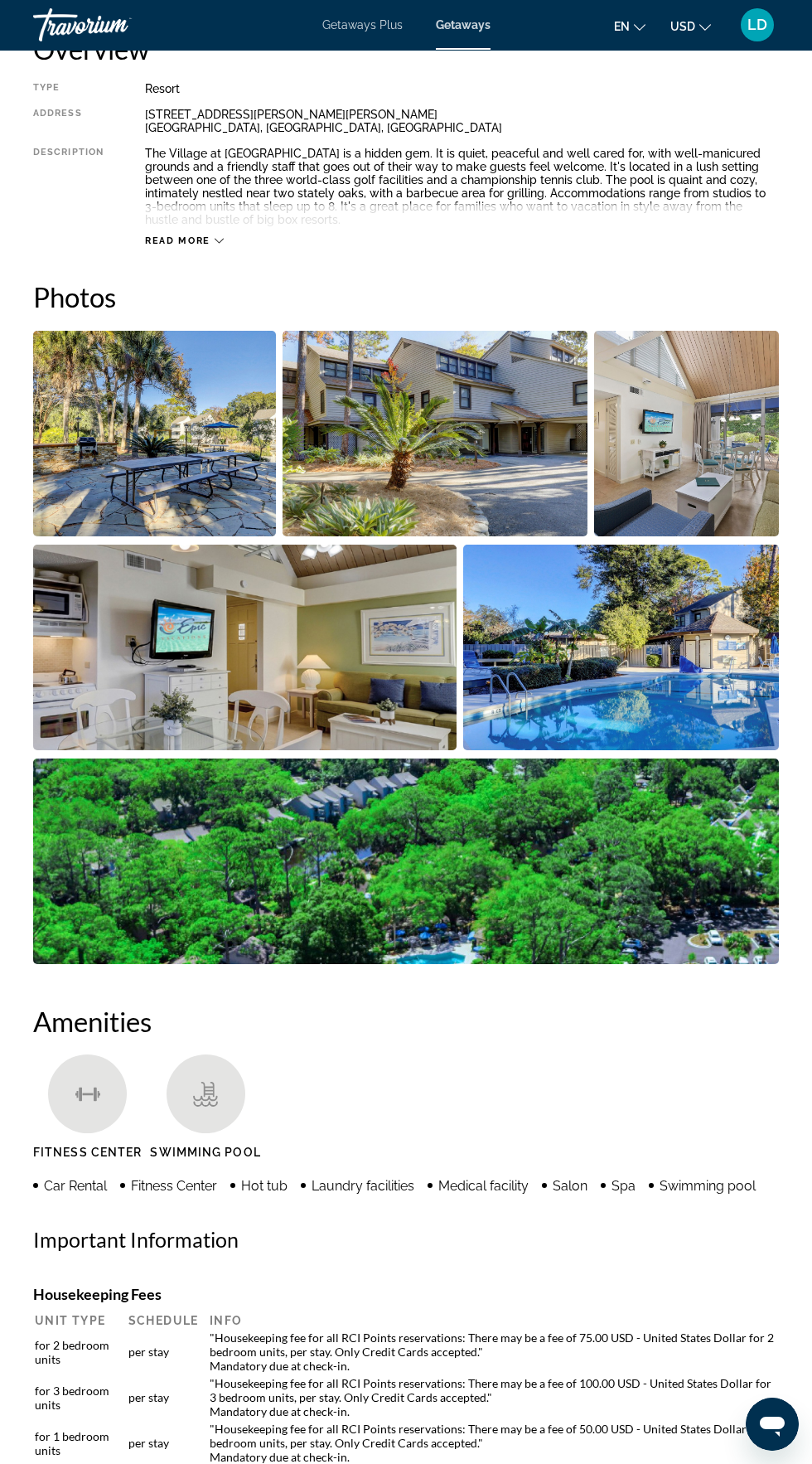
scroll to position [869, 0]
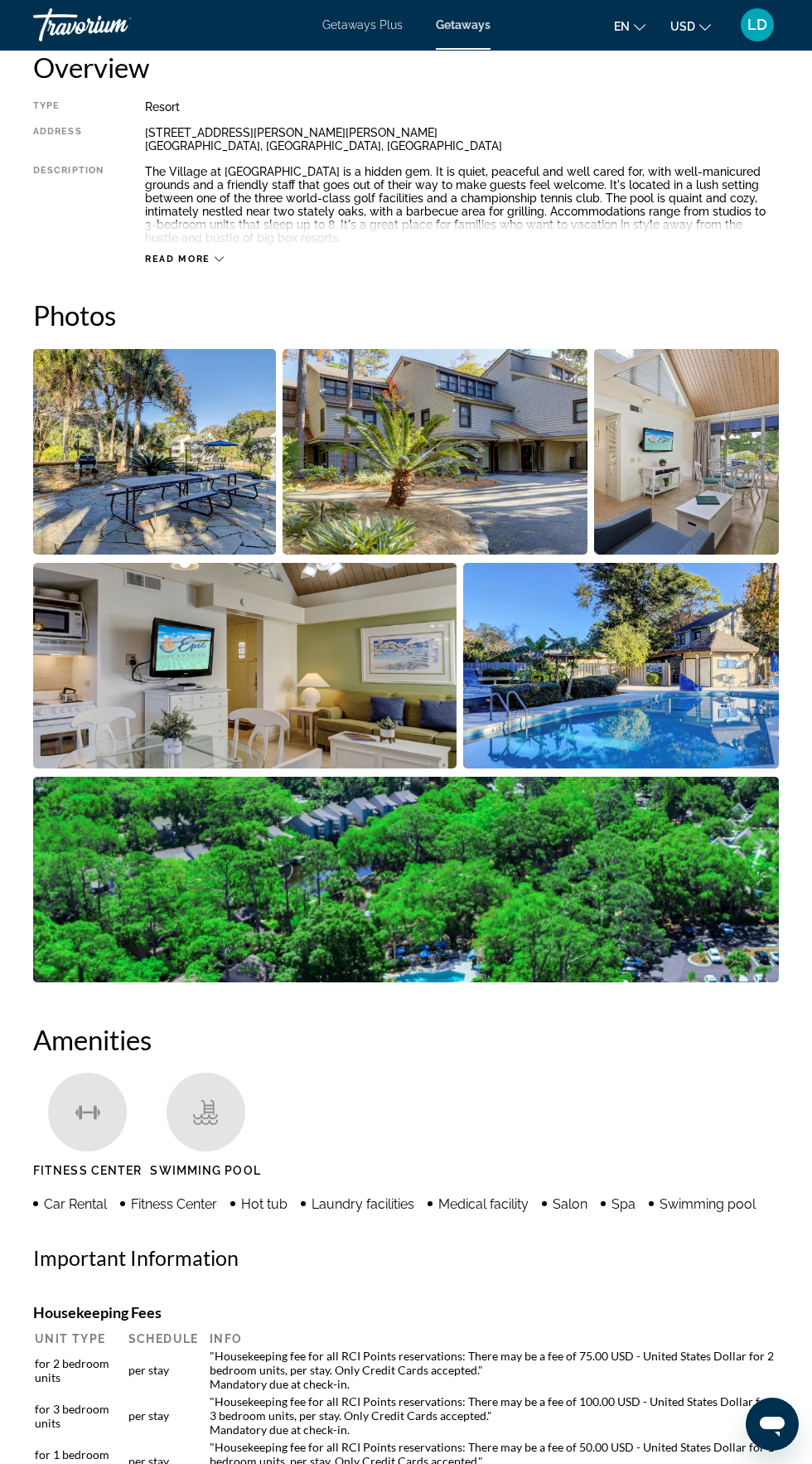
click at [219, 478] on img "Open full-screen image slider" at bounding box center [154, 452] width 243 height 206
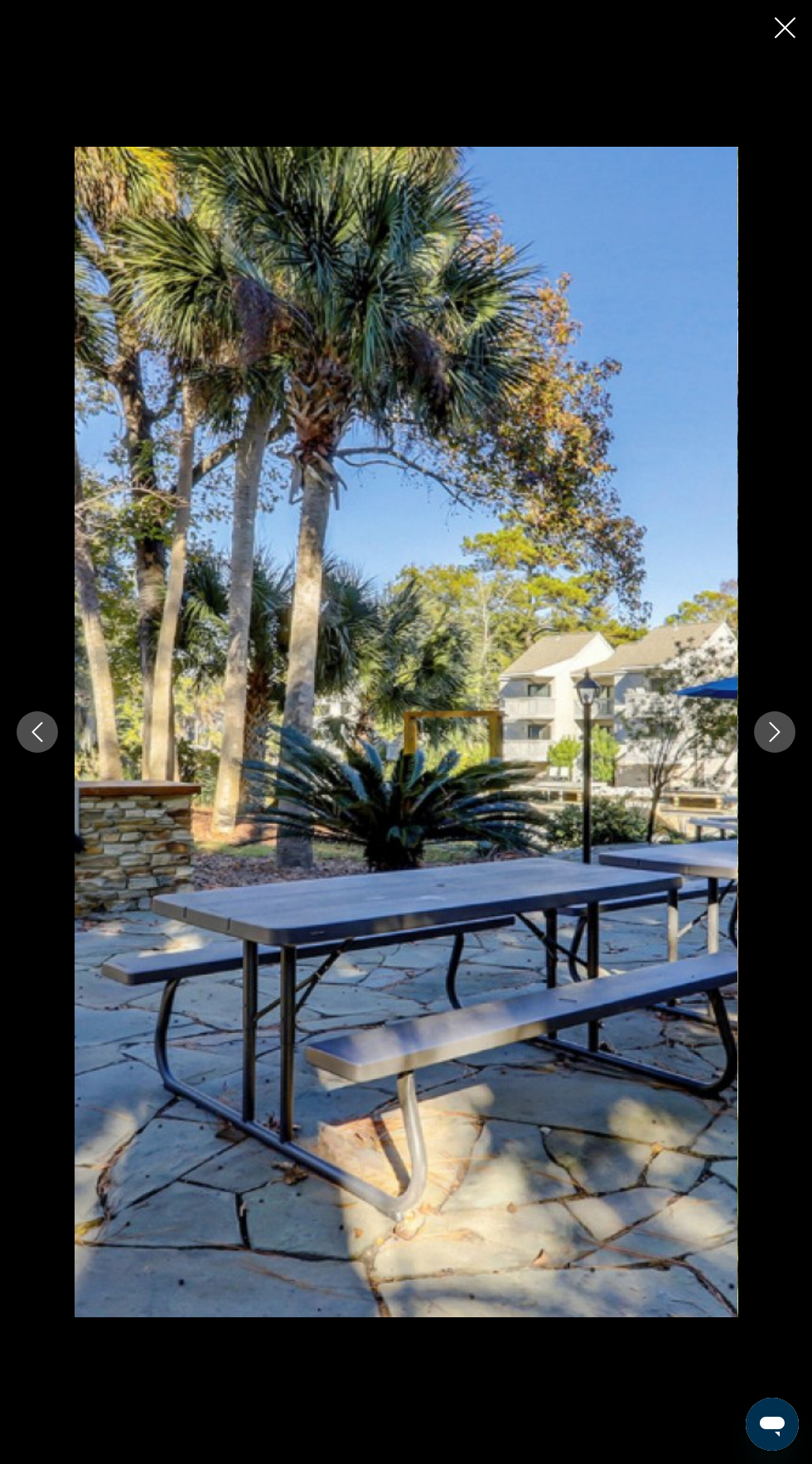
scroll to position [1747, 0]
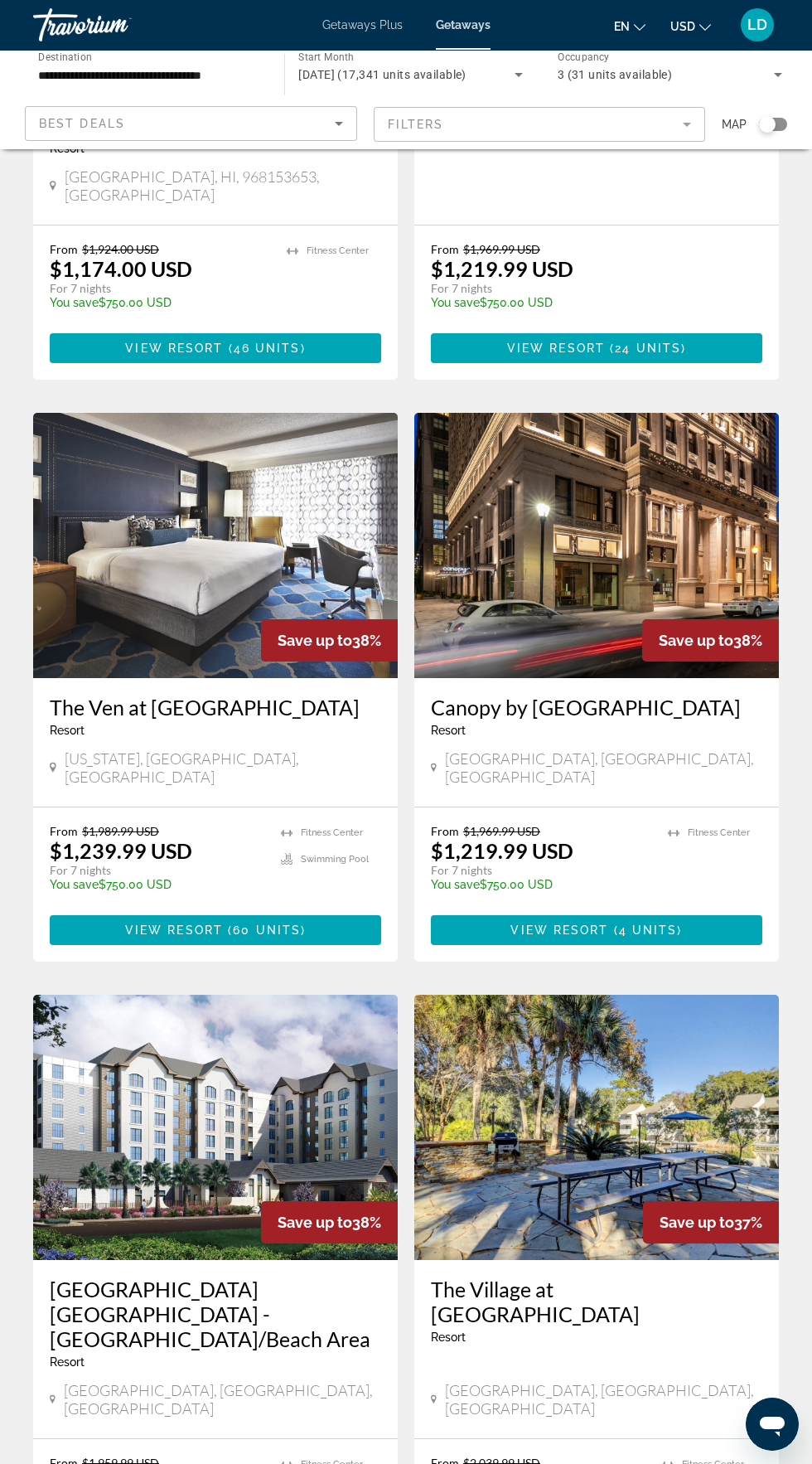
scroll to position [963, 0]
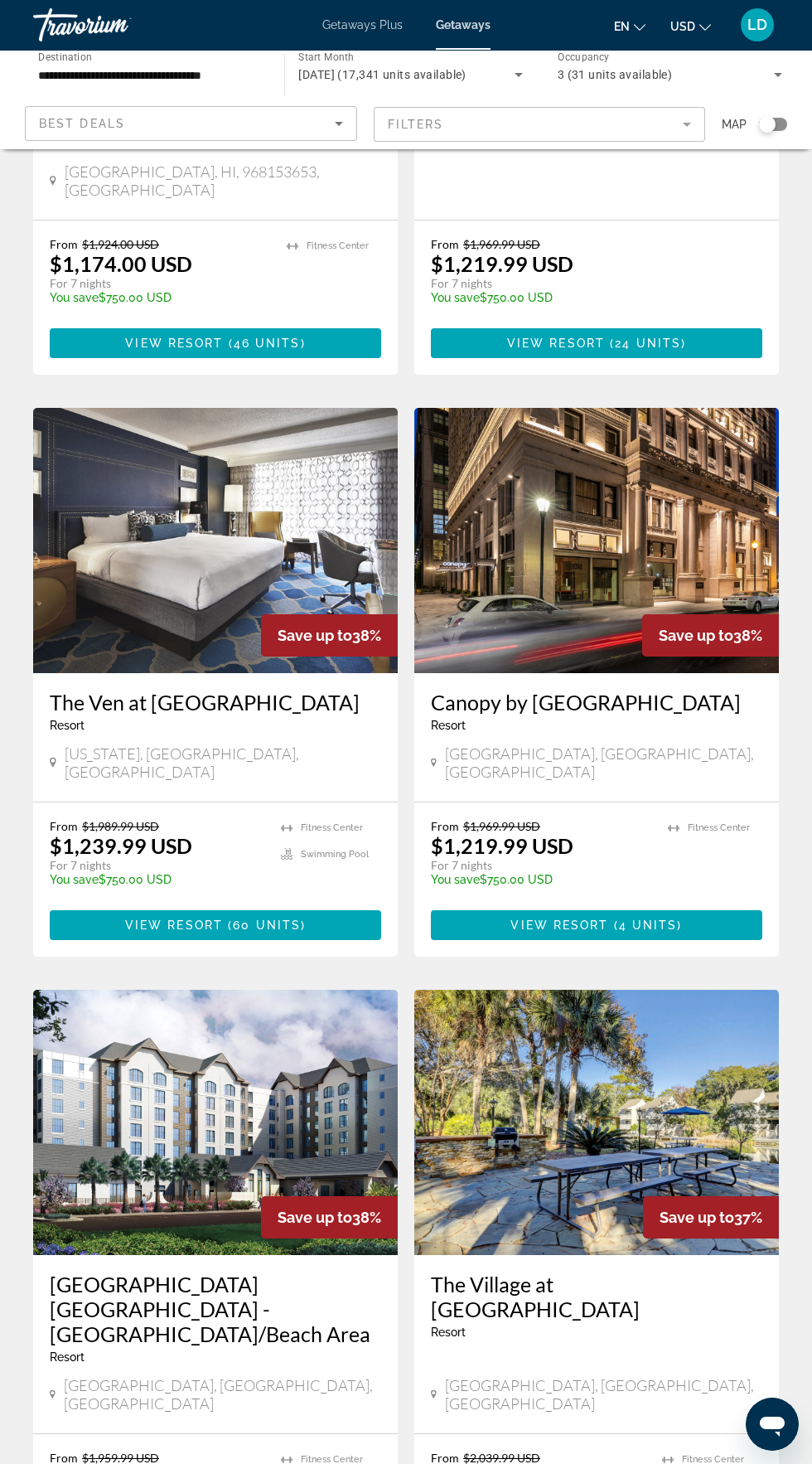
click at [617, 574] on img "Main content" at bounding box center [596, 541] width 365 height 266
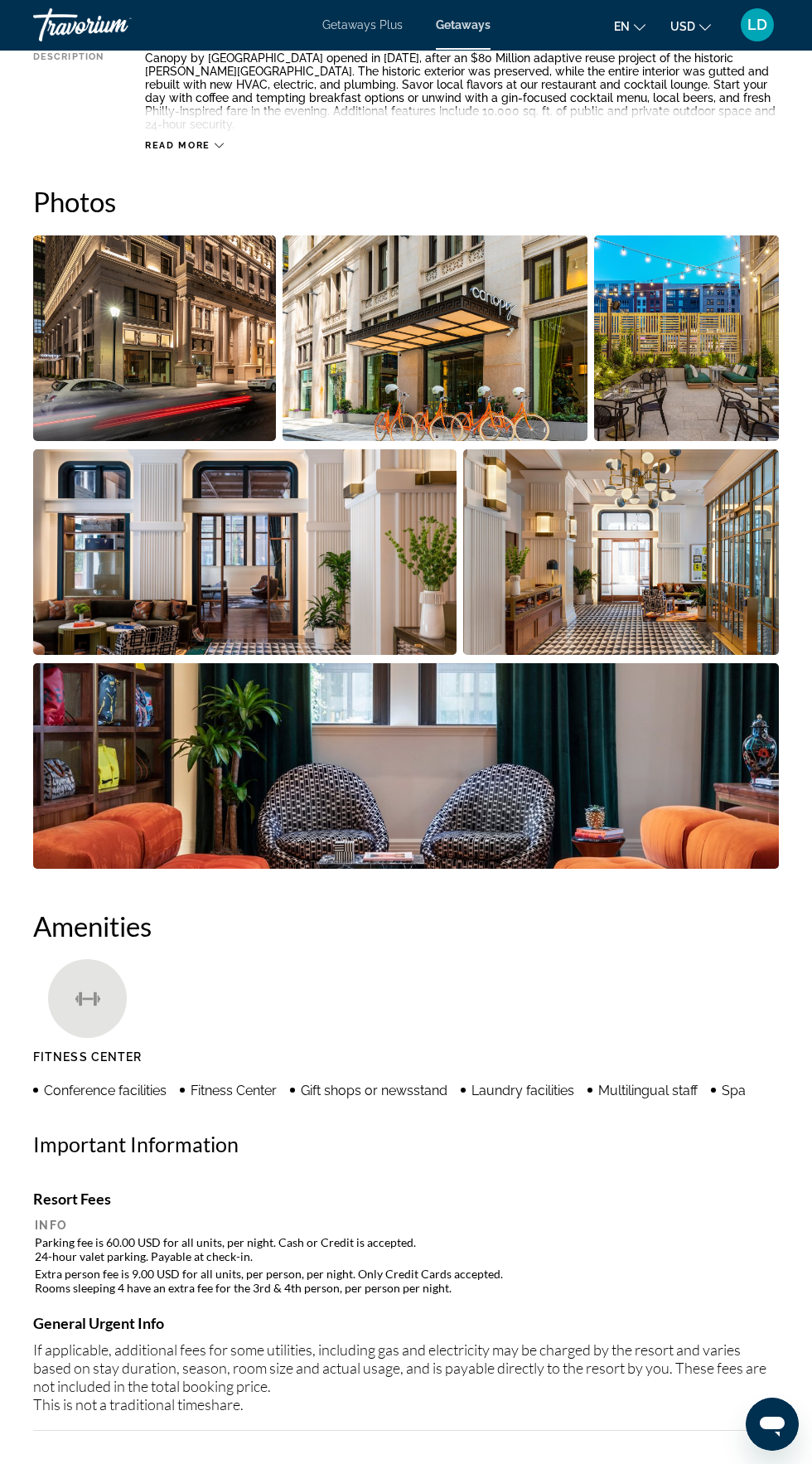
scroll to position [987, 0]
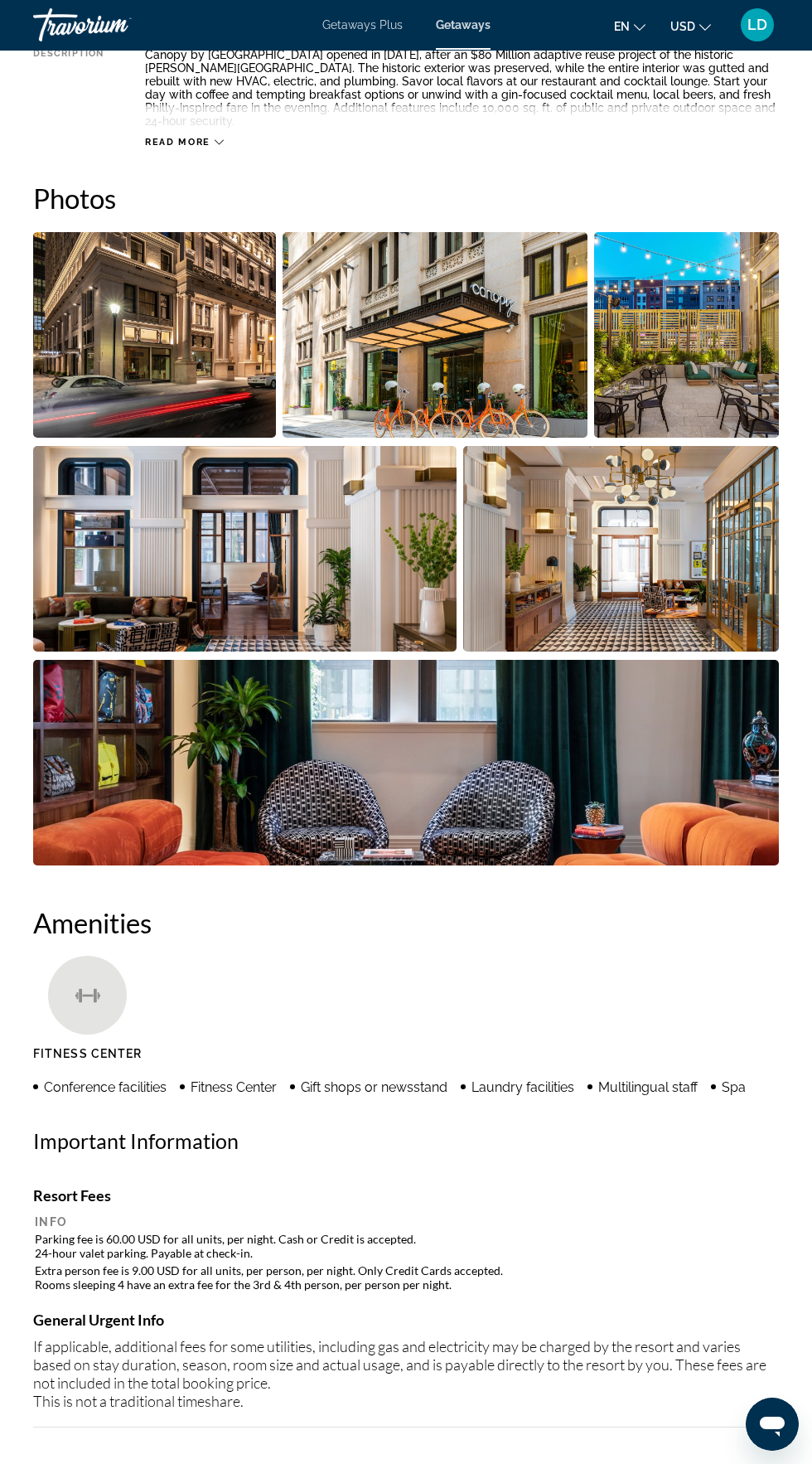
click at [434, 625] on img "Open full-screen image slider" at bounding box center [245, 549] width 424 height 206
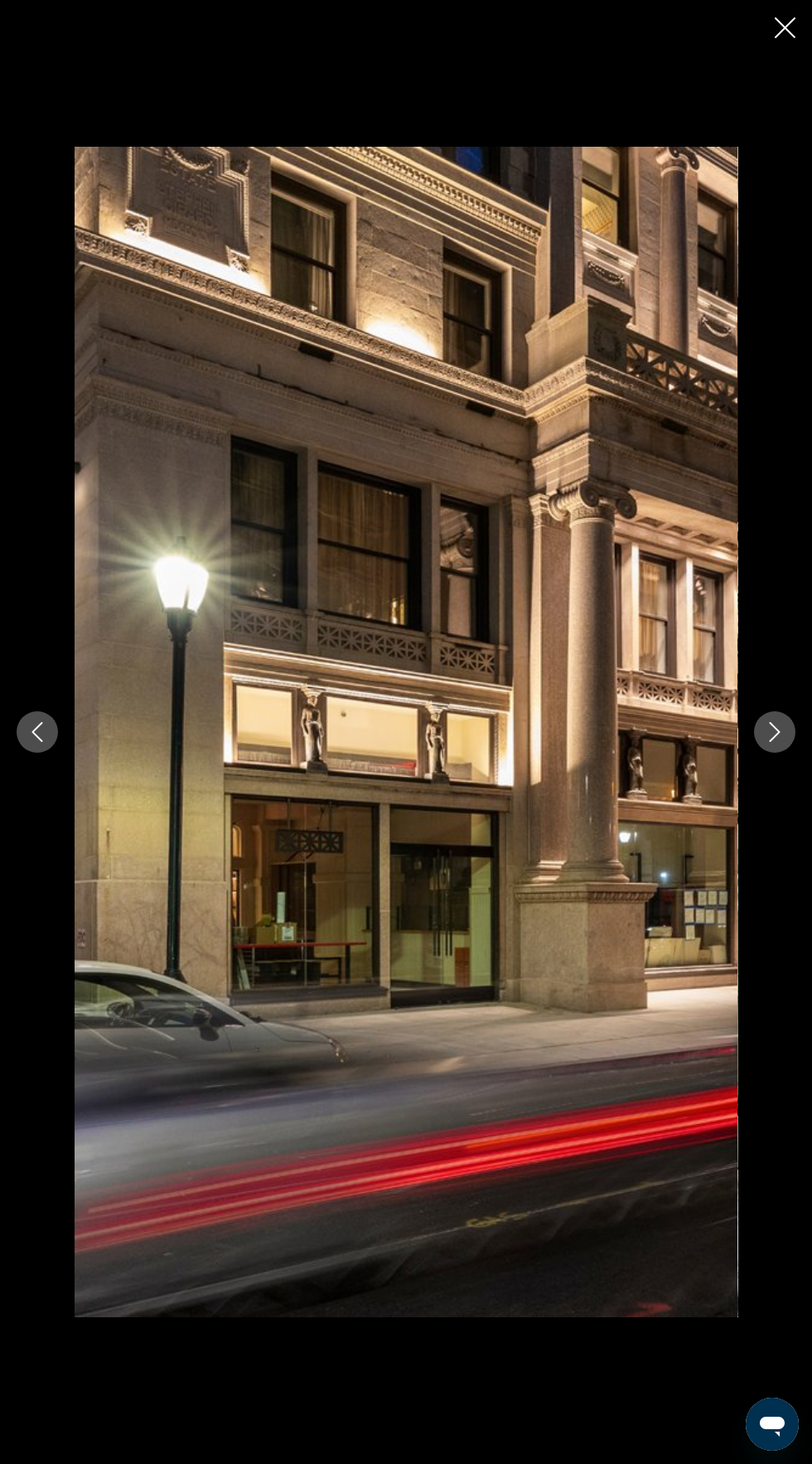
scroll to position [1817, 0]
click at [776, 742] on icon "Next image" at bounding box center [776, 732] width 20 height 20
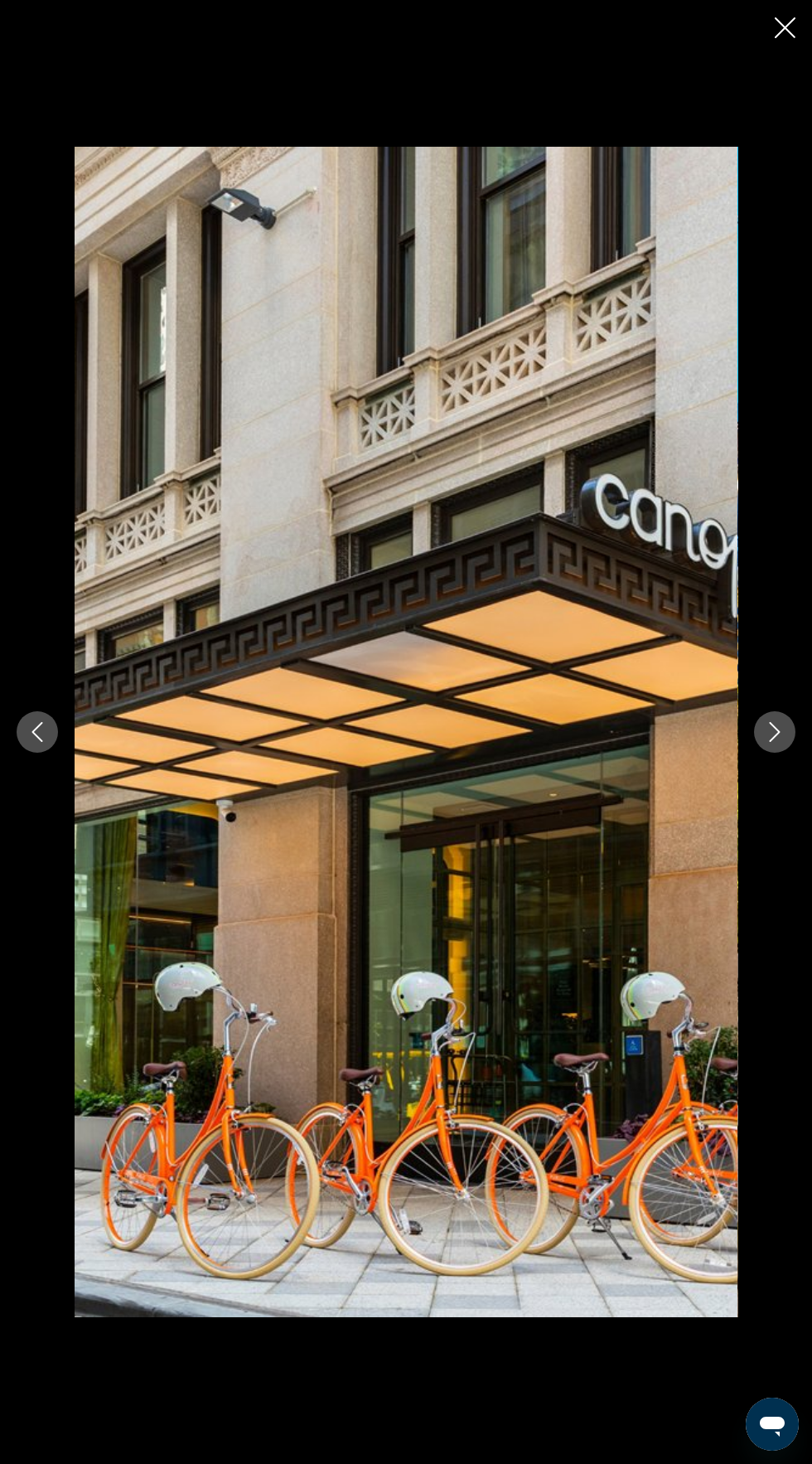
click at [775, 742] on icon "Next image" at bounding box center [776, 732] width 20 height 20
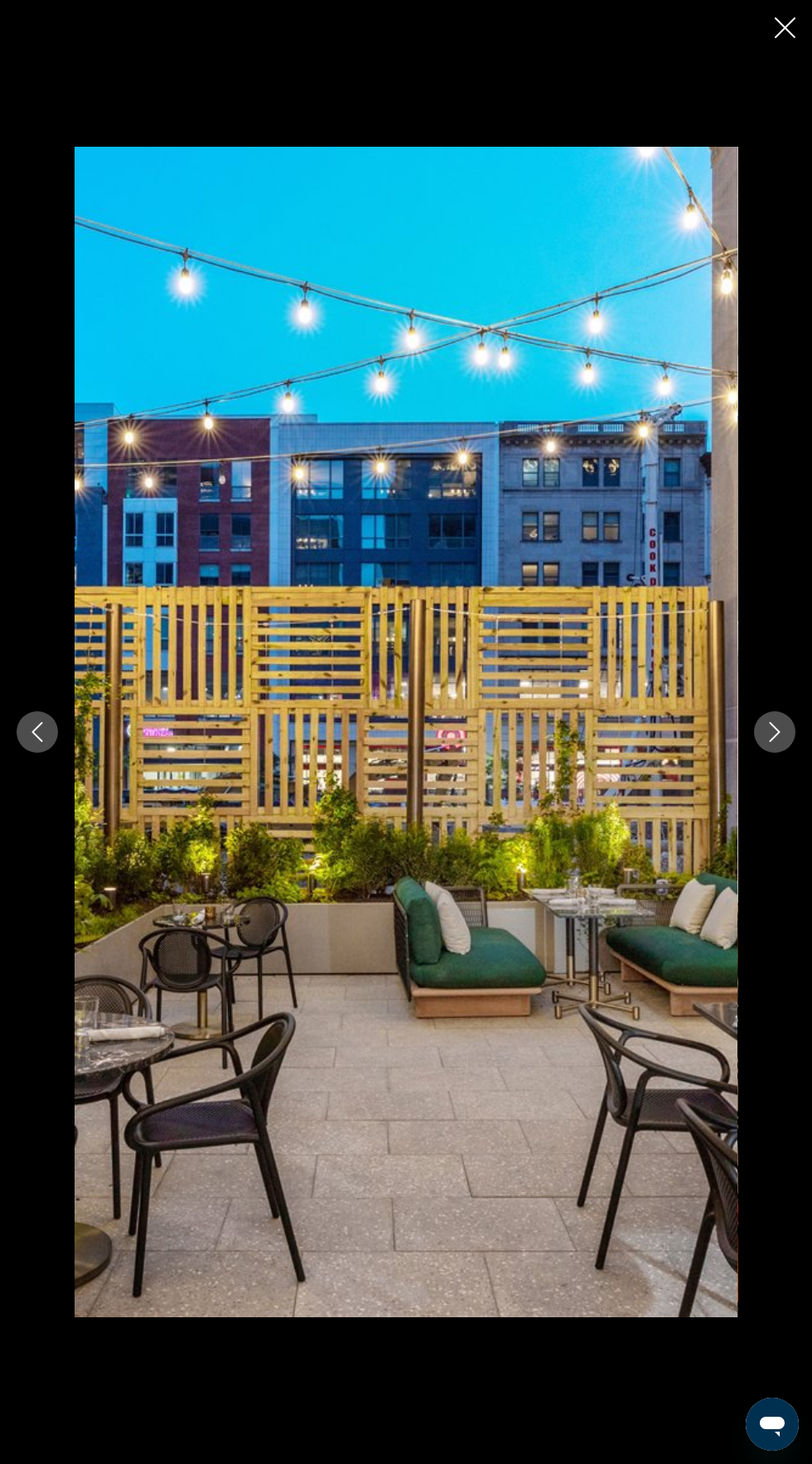
click at [772, 753] on button "Next image" at bounding box center [776, 732] width 42 height 42
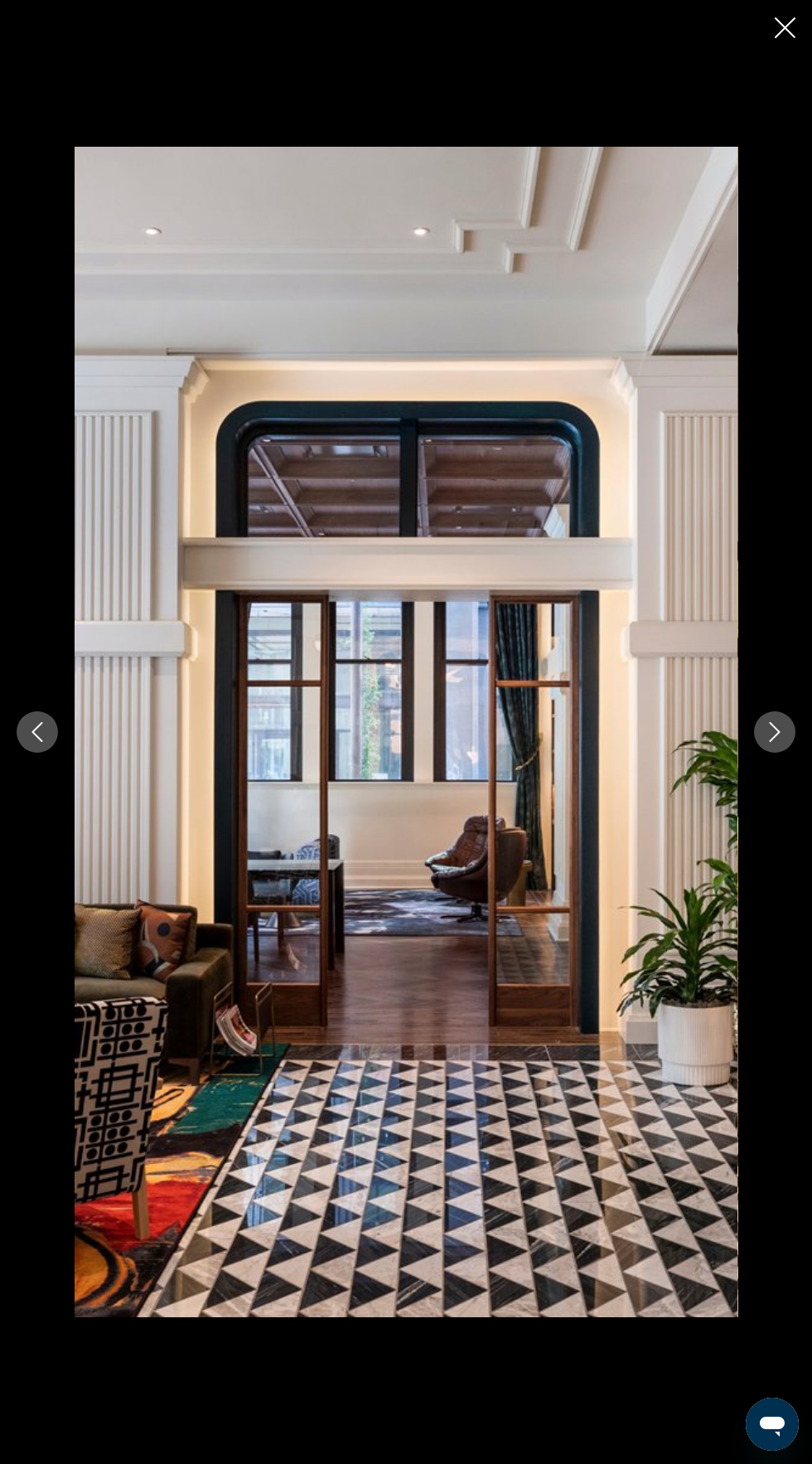
click at [760, 753] on button "Next image" at bounding box center [776, 732] width 42 height 42
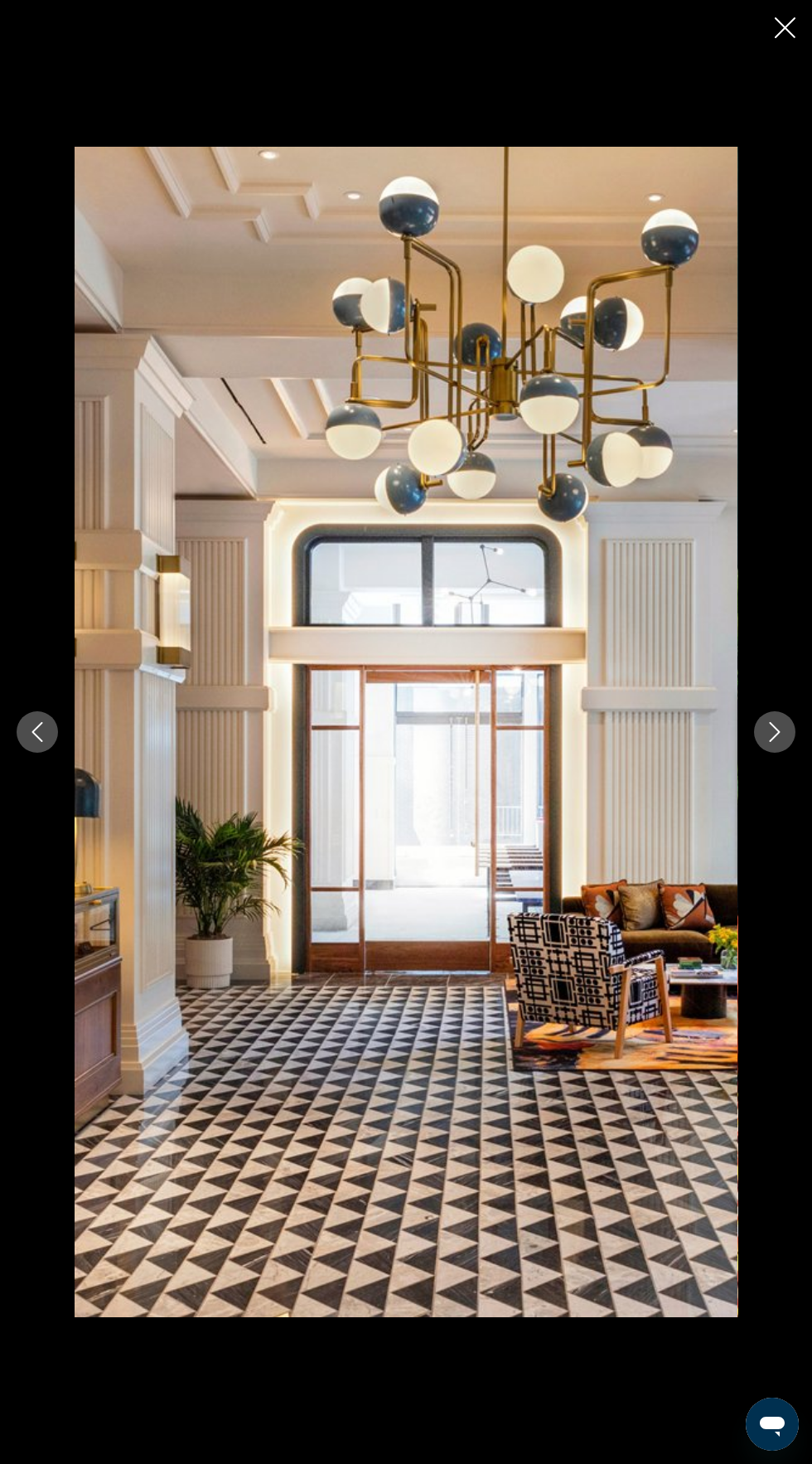
click at [775, 742] on icon "Next image" at bounding box center [776, 732] width 20 height 20
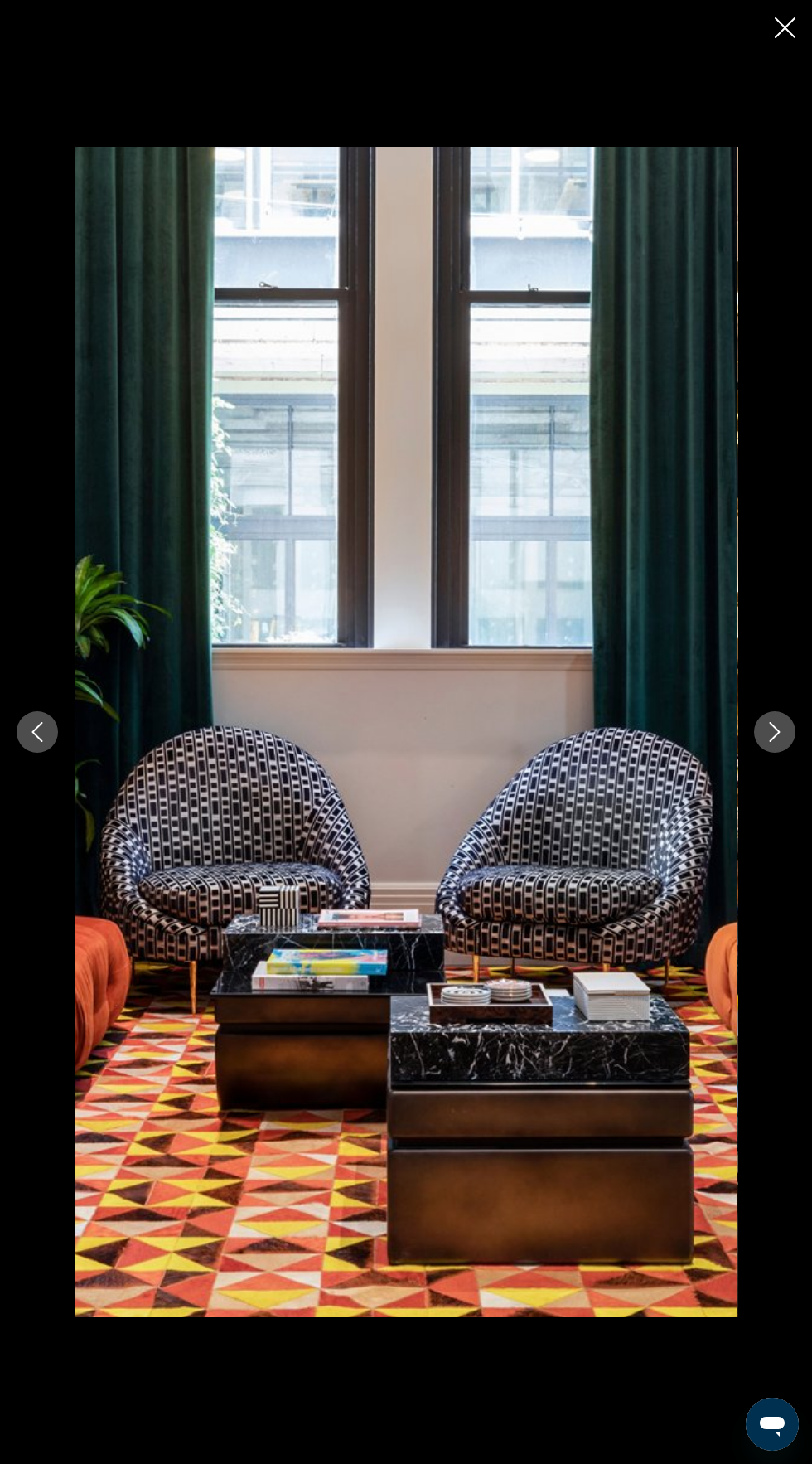
click at [756, 753] on button "Next image" at bounding box center [776, 732] width 42 height 42
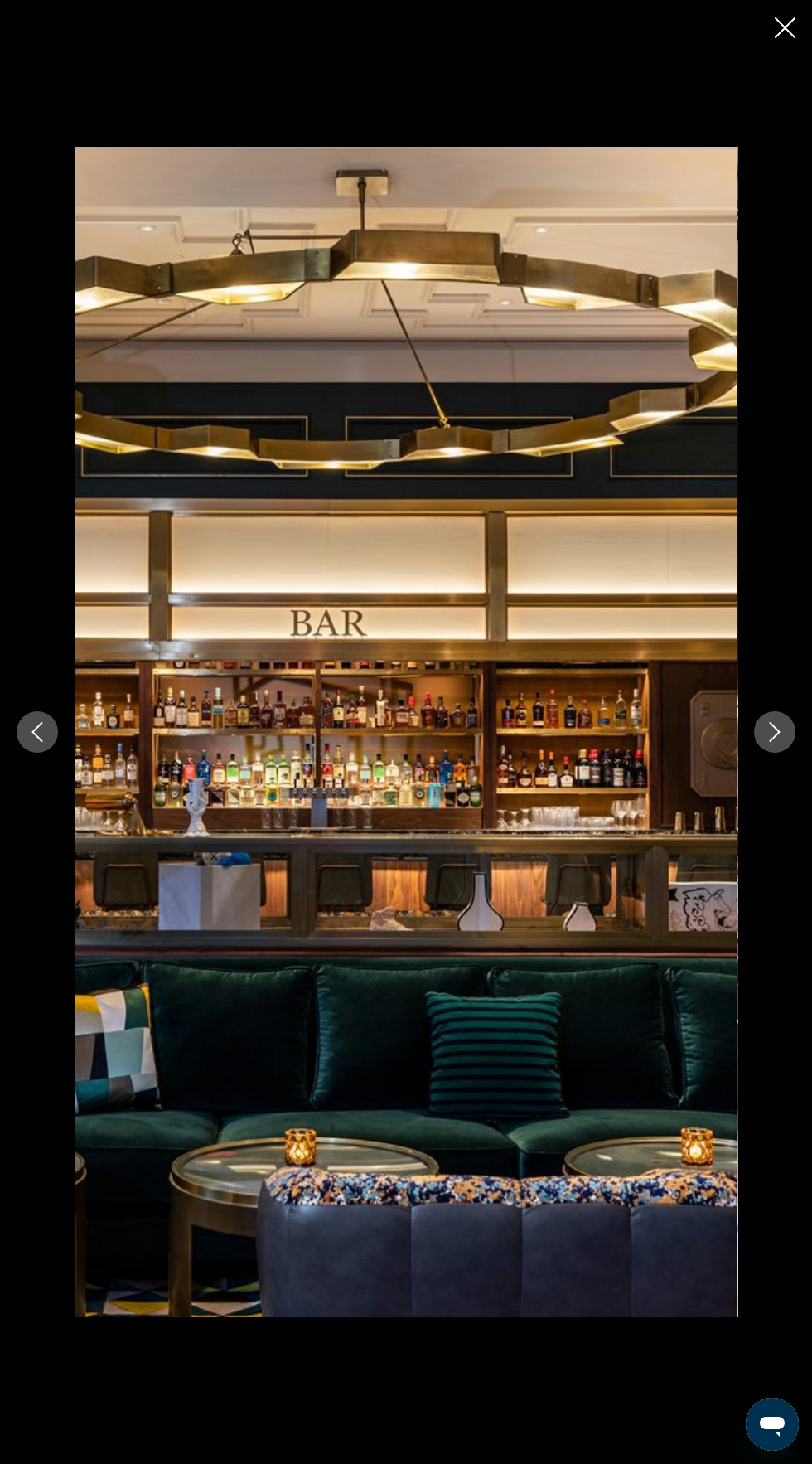
click at [756, 783] on div "prev next" at bounding box center [406, 732] width 812 height 1171
click at [761, 840] on div "prev next" at bounding box center [406, 732] width 812 height 1171
click at [734, 834] on img "Main content" at bounding box center [406, 732] width 663 height 1171
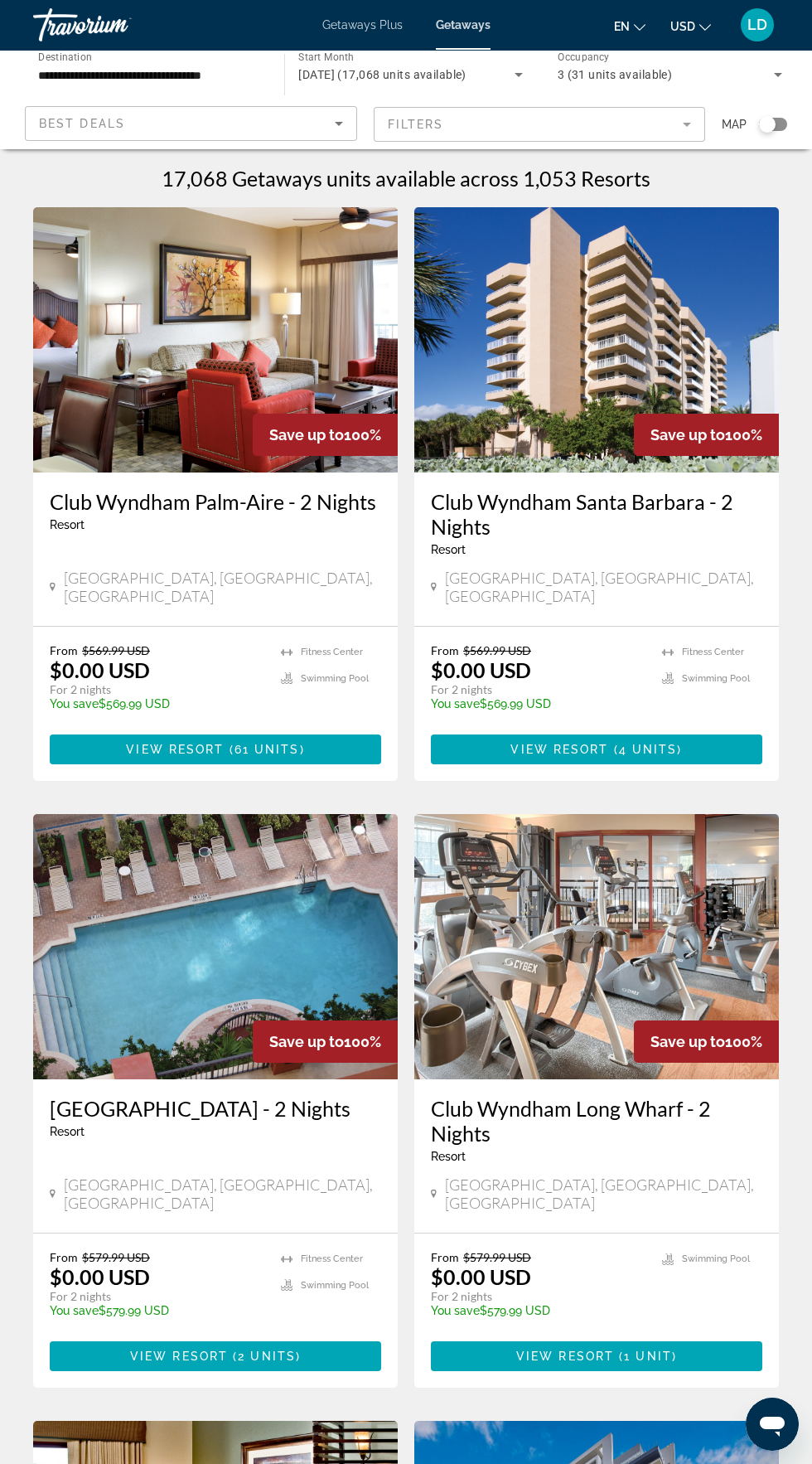
click at [268, 643] on div "From $569.99 USD $0.00 USD For 2 nights You save $569.99 USD temp [GEOGRAPHIC_D…" at bounding box center [216, 682] width 332 height 79
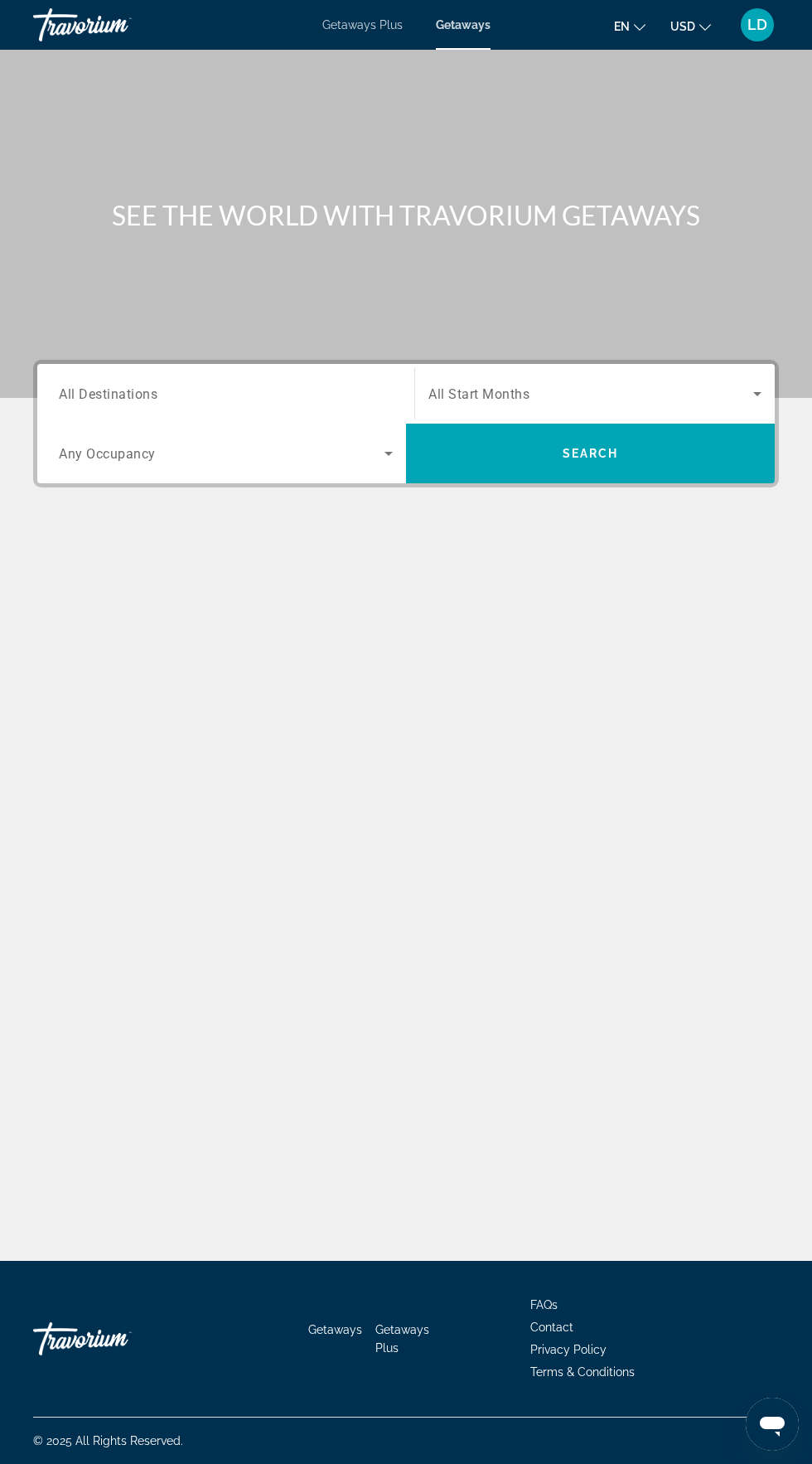
click at [155, 385] on input "Destination All Destinations" at bounding box center [226, 395] width 334 height 20
